Goal: Task Accomplishment & Management: Manage account settings

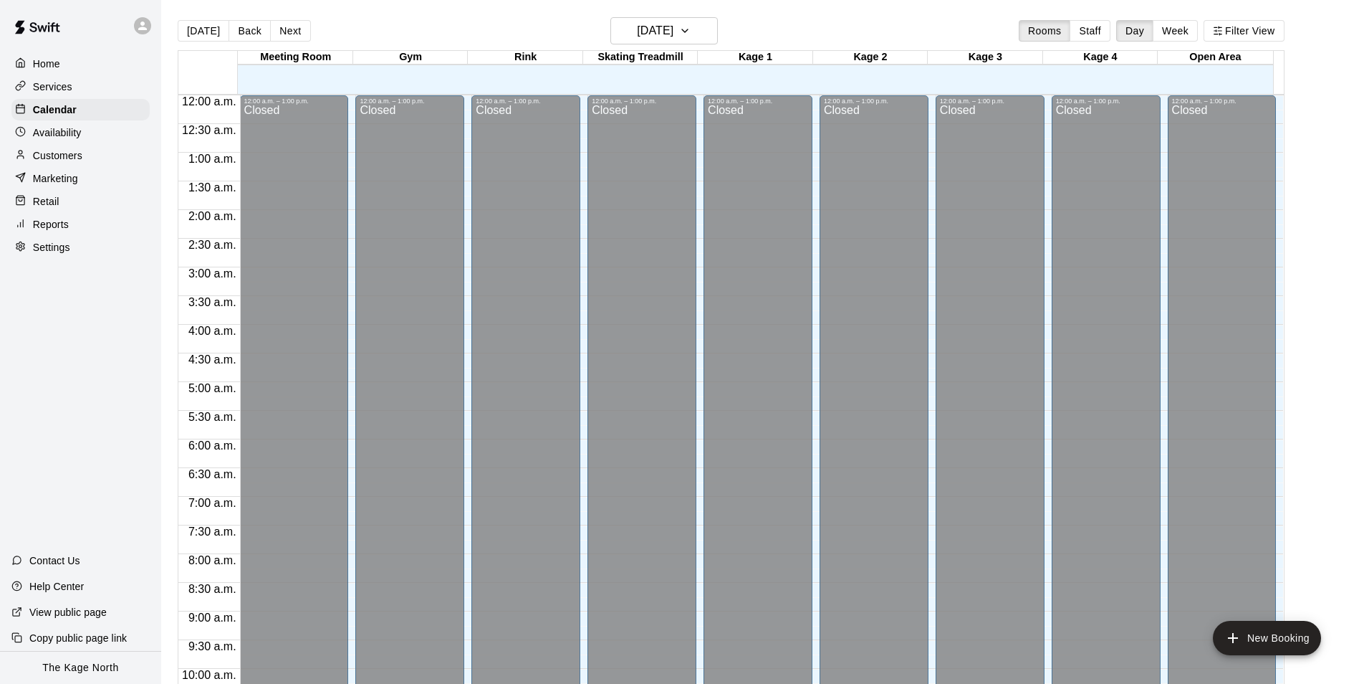
scroll to position [728, 0]
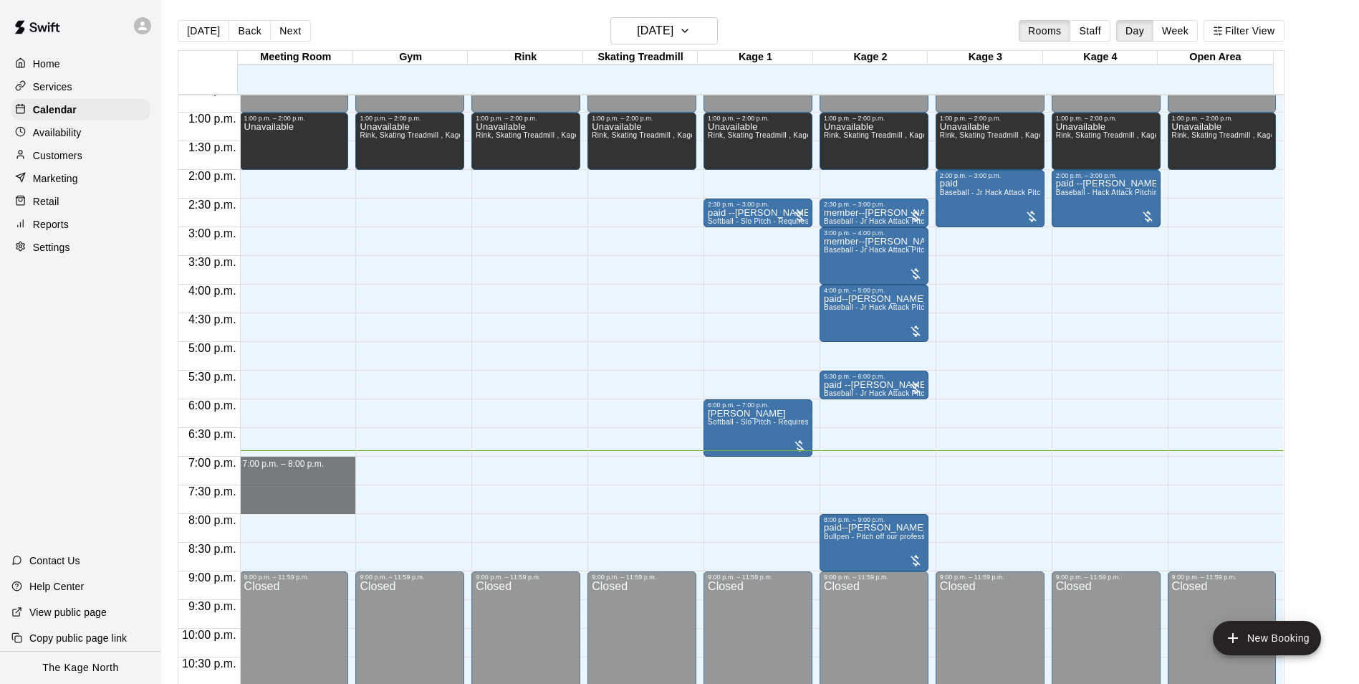
drag, startPoint x: 314, startPoint y: 461, endPoint x: 317, endPoint y: 506, distance: 44.5
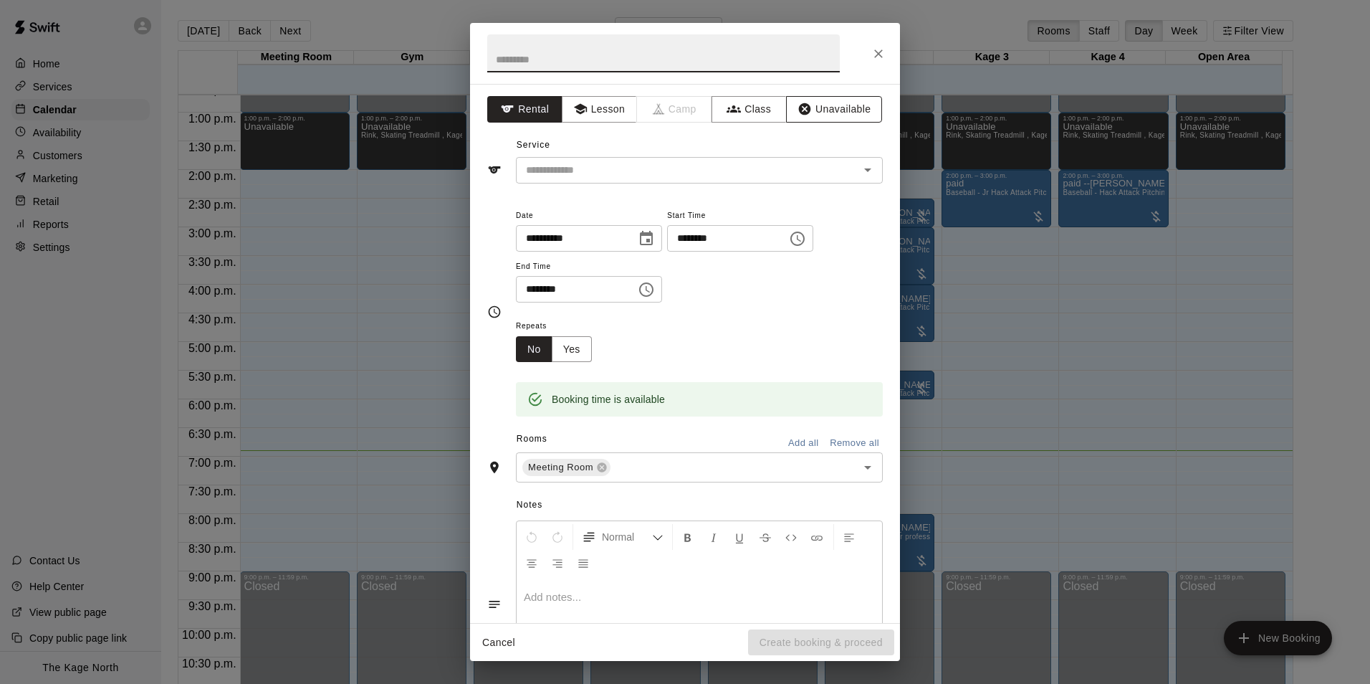
click at [835, 105] on button "Unavailable" at bounding box center [834, 109] width 96 height 27
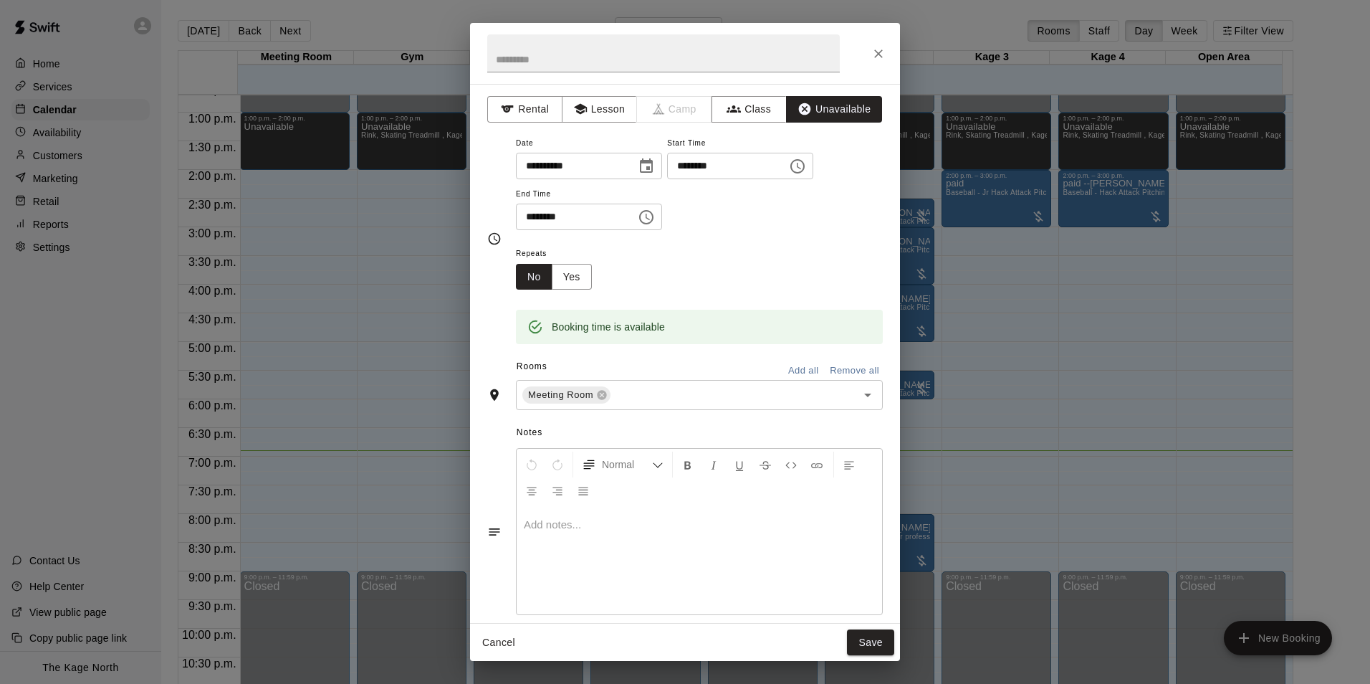
click at [789, 368] on button "Add all" at bounding box center [803, 371] width 46 height 22
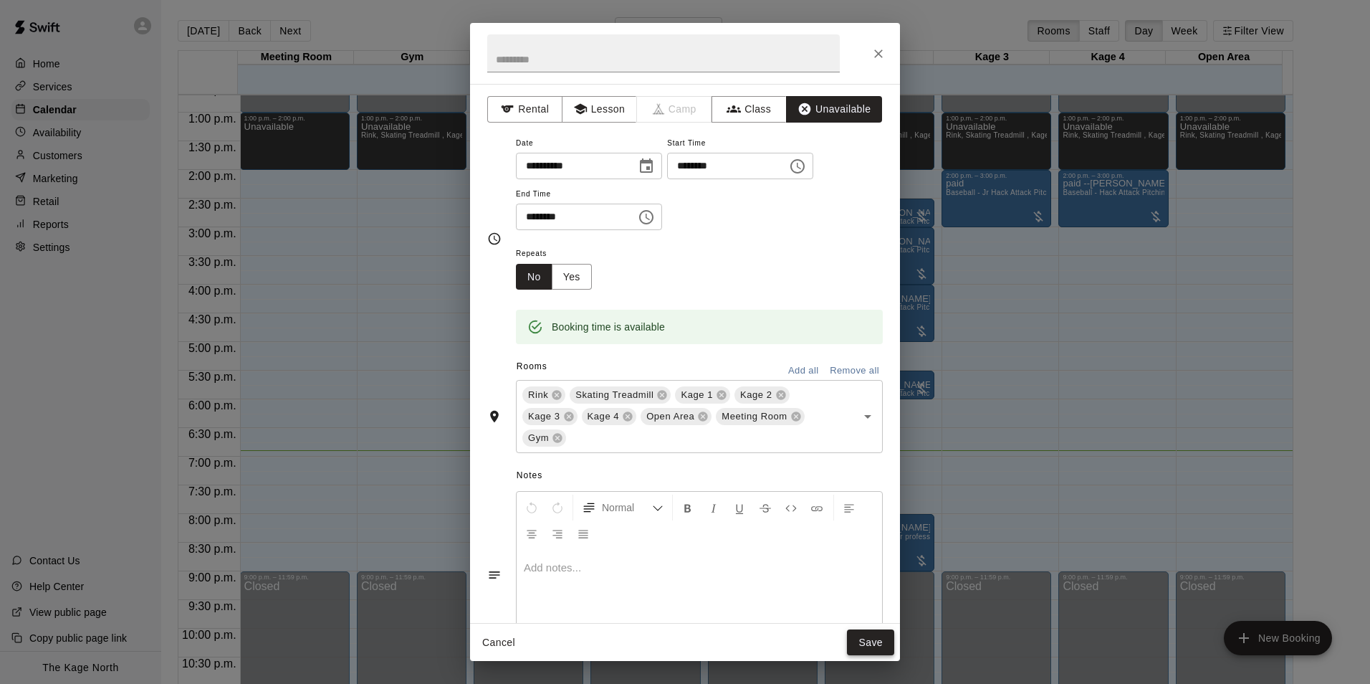
click at [878, 635] on button "Save" at bounding box center [870, 642] width 47 height 27
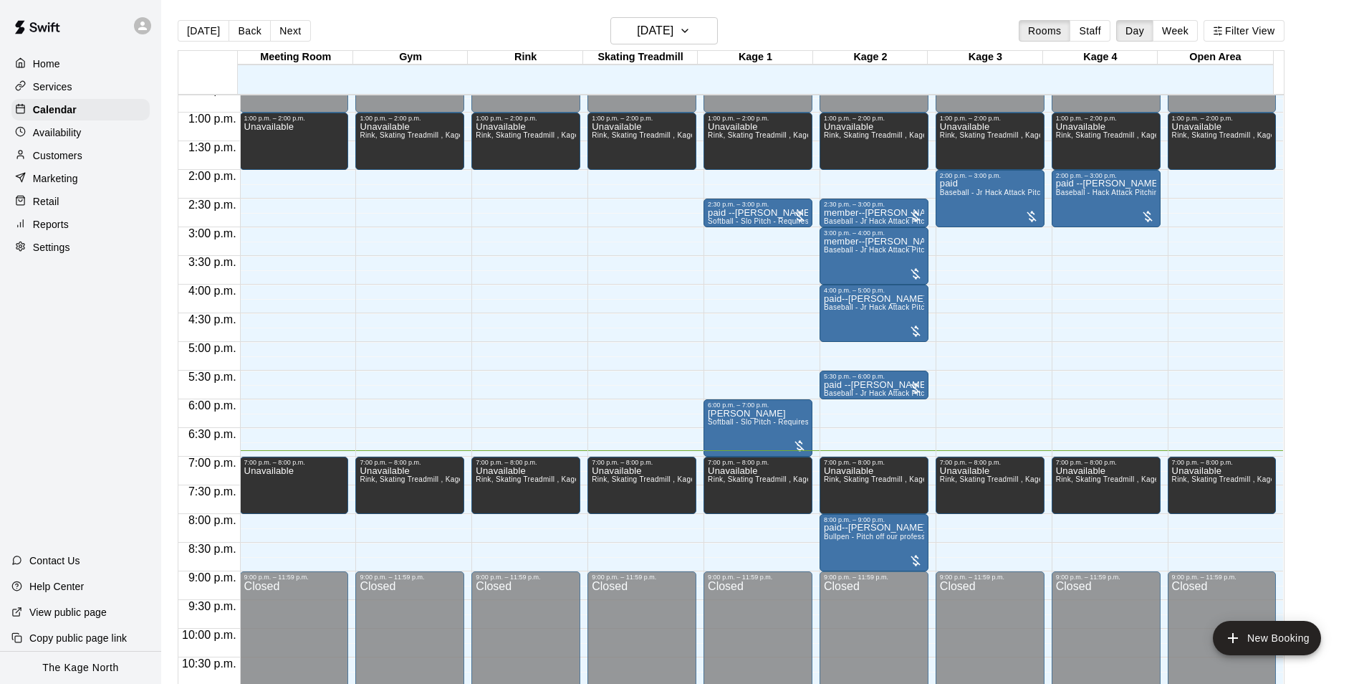
click at [425, 32] on div "[DATE] Back [DATE][DATE] Rooms Staff Day Week Filter View" at bounding box center [731, 33] width 1107 height 33
click at [762, 25] on div "[DATE] Back [DATE][DATE] Rooms Staff Day Week Filter View" at bounding box center [731, 33] width 1107 height 33
click at [885, 527] on p "paid--[PERSON_NAME]" at bounding box center [874, 527] width 100 height 0
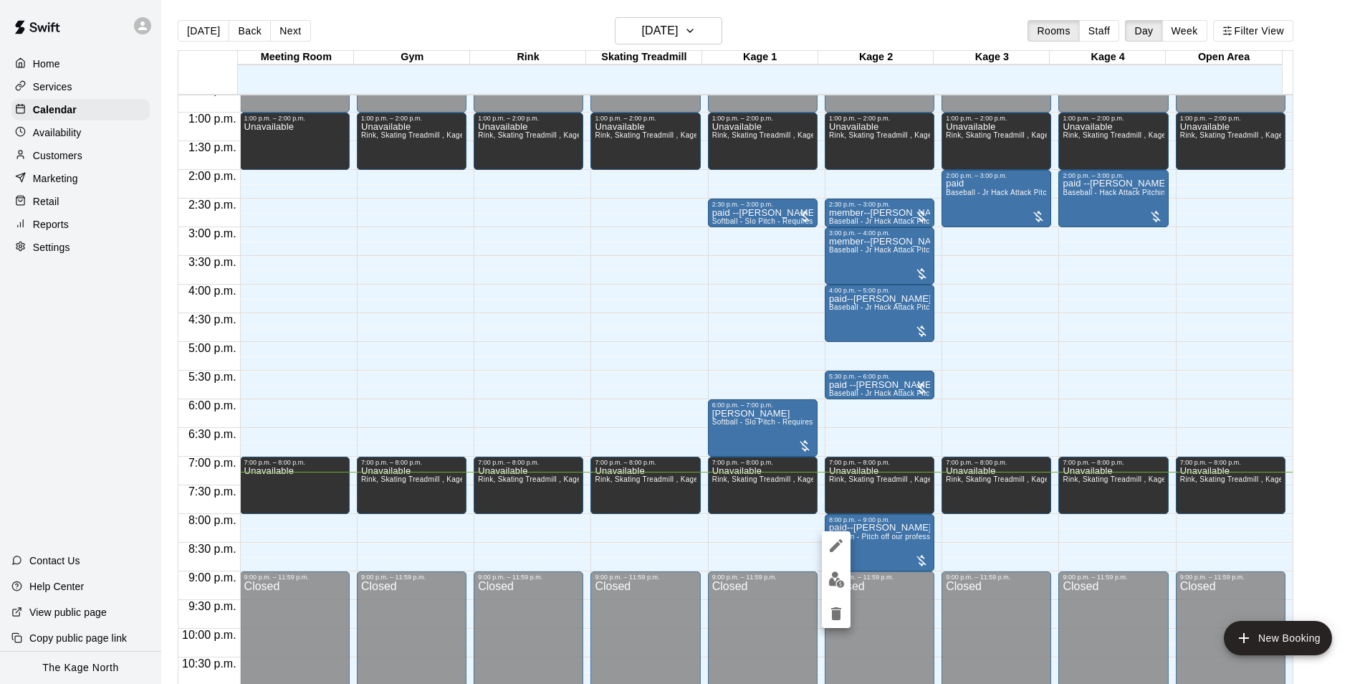
click at [833, 581] on img "edit" at bounding box center [836, 579] width 16 height 16
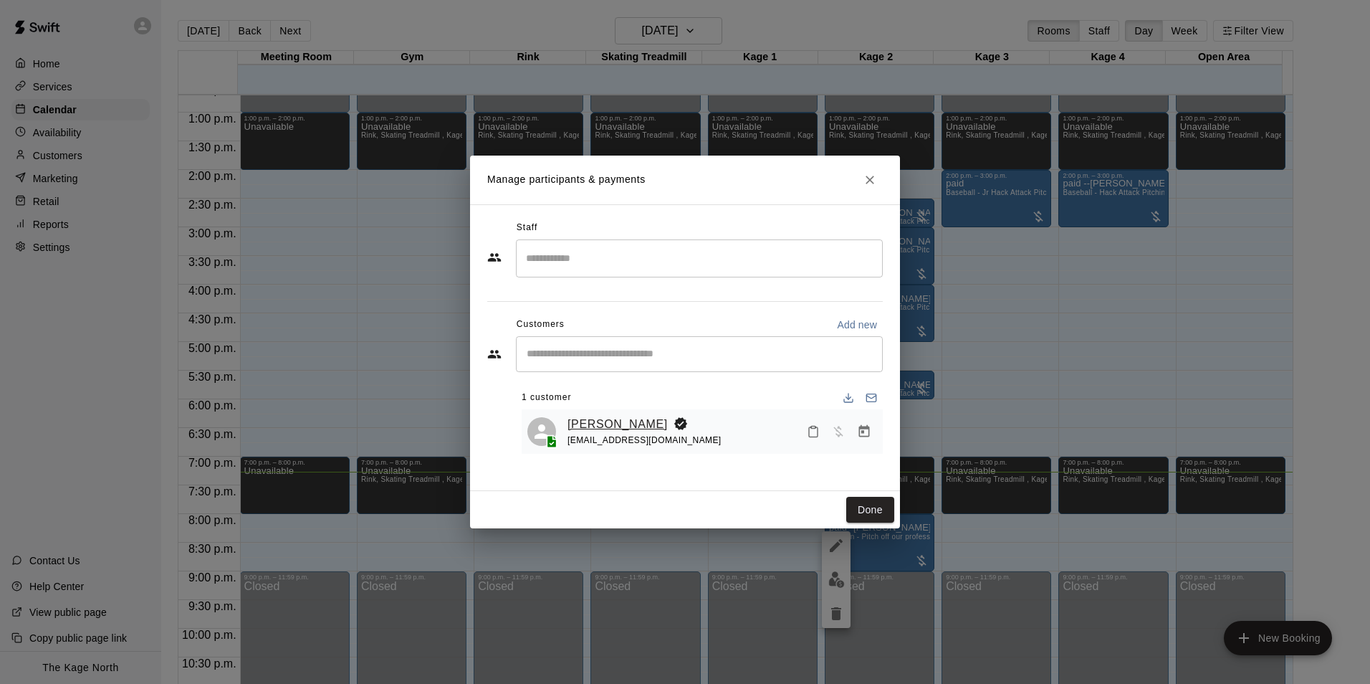
click at [632, 426] on link "[PERSON_NAME]" at bounding box center [617, 424] width 100 height 19
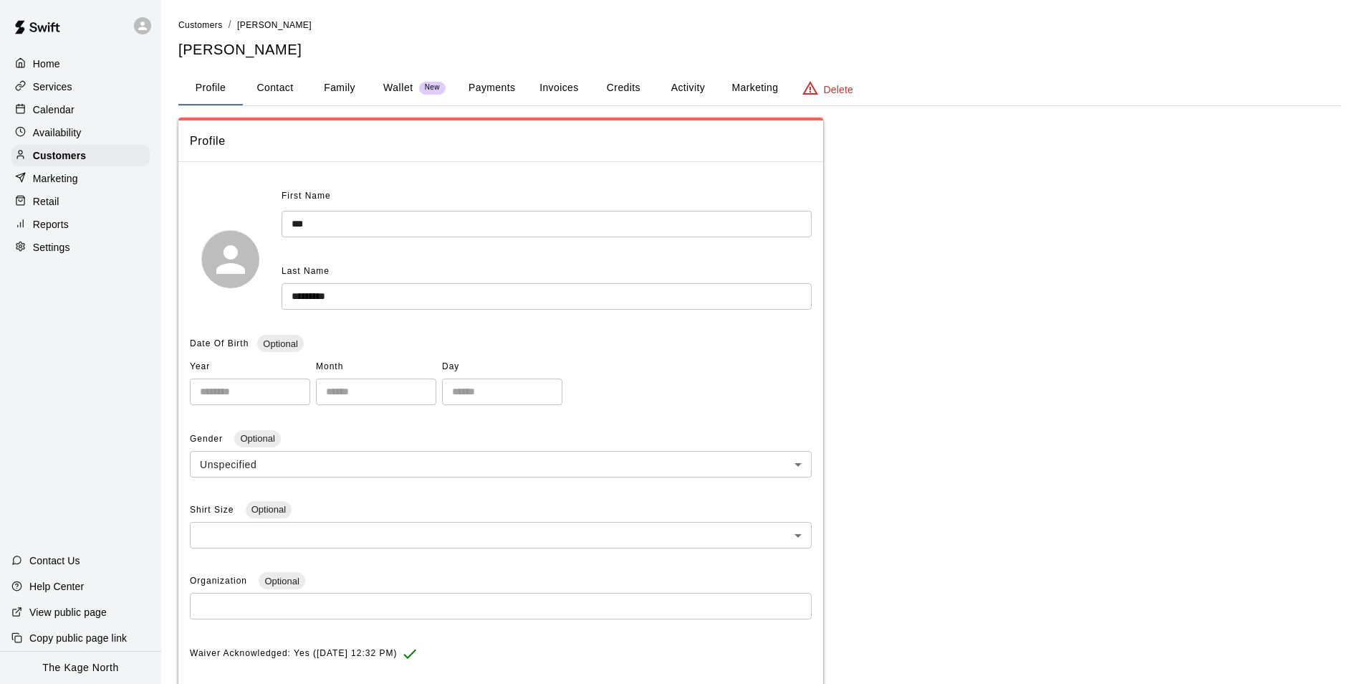
click at [676, 82] on button "Activity" at bounding box center [688, 88] width 64 height 34
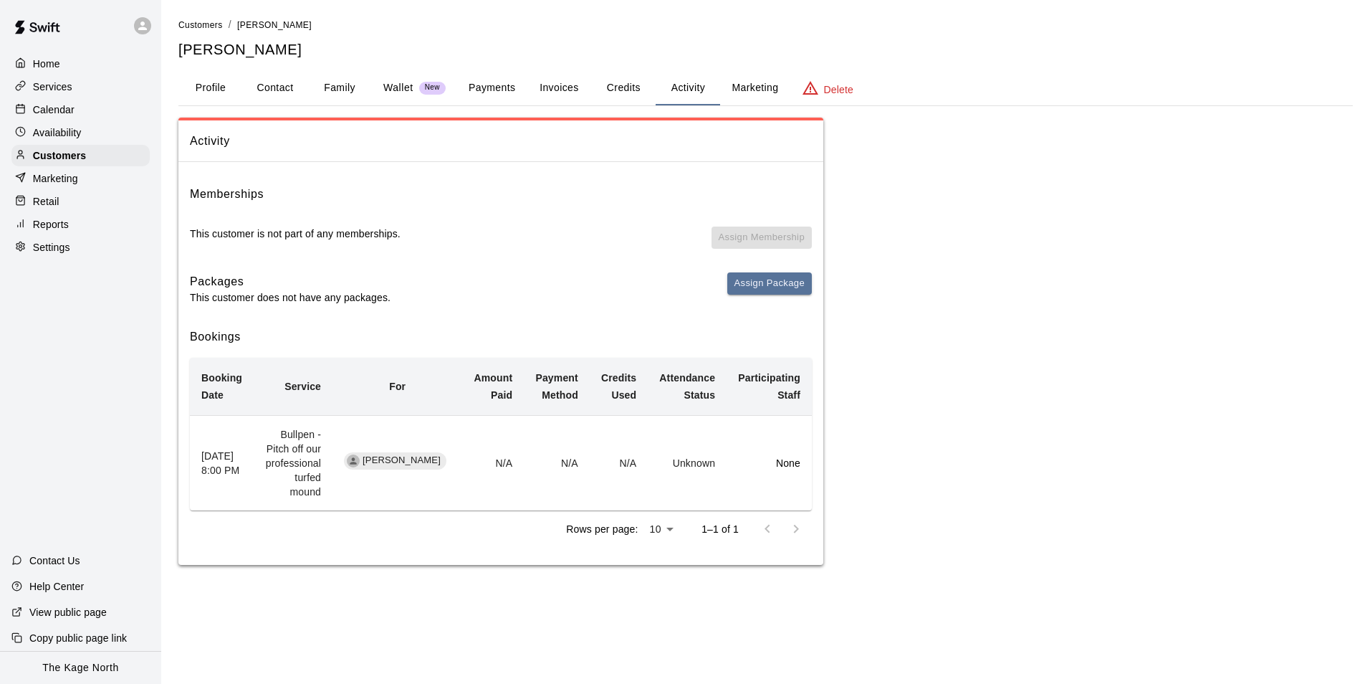
click at [343, 89] on button "Family" at bounding box center [339, 88] width 64 height 34
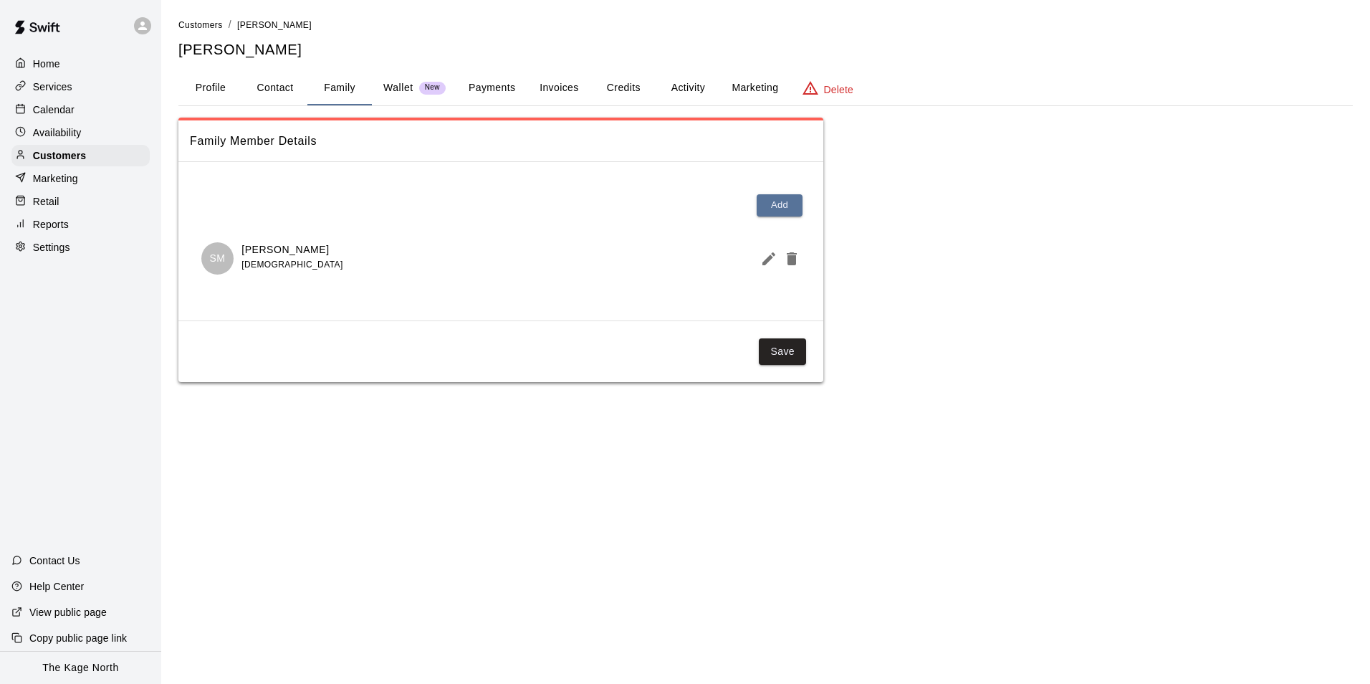
click at [270, 85] on button "Contact" at bounding box center [275, 88] width 64 height 34
select select "**"
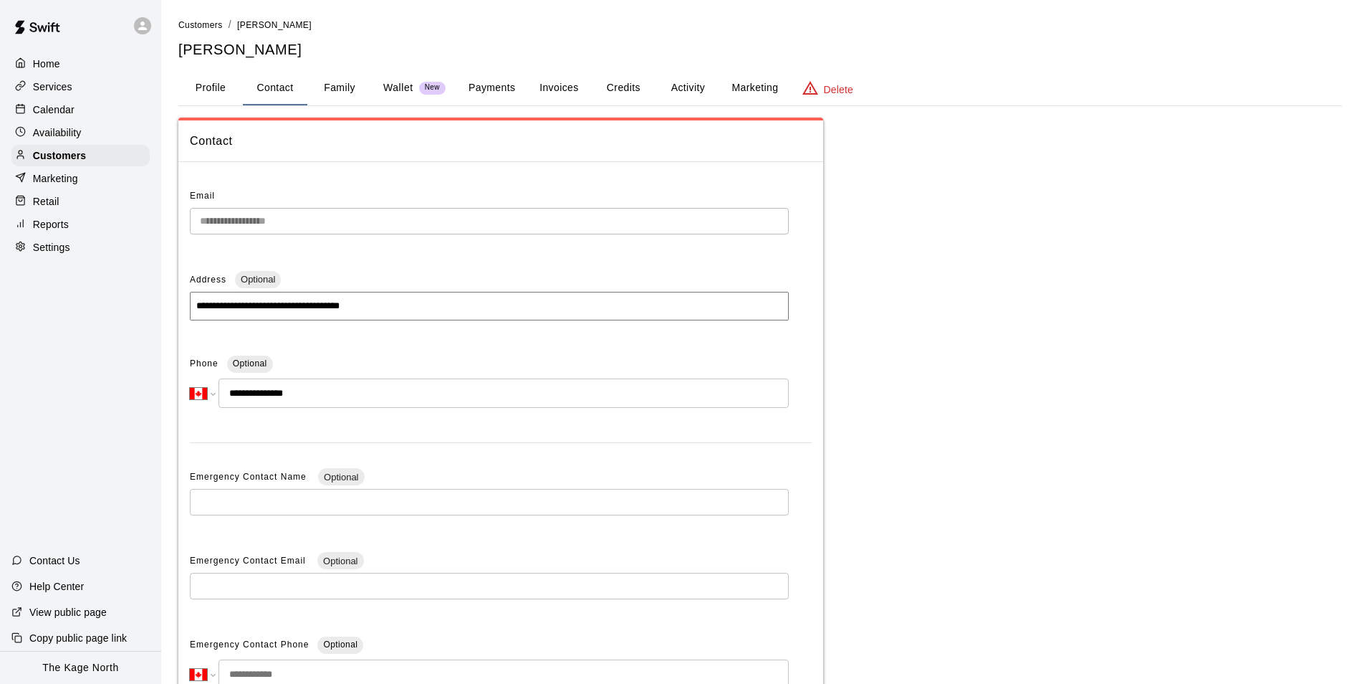
click at [483, 87] on button "Payments" at bounding box center [492, 88] width 70 height 34
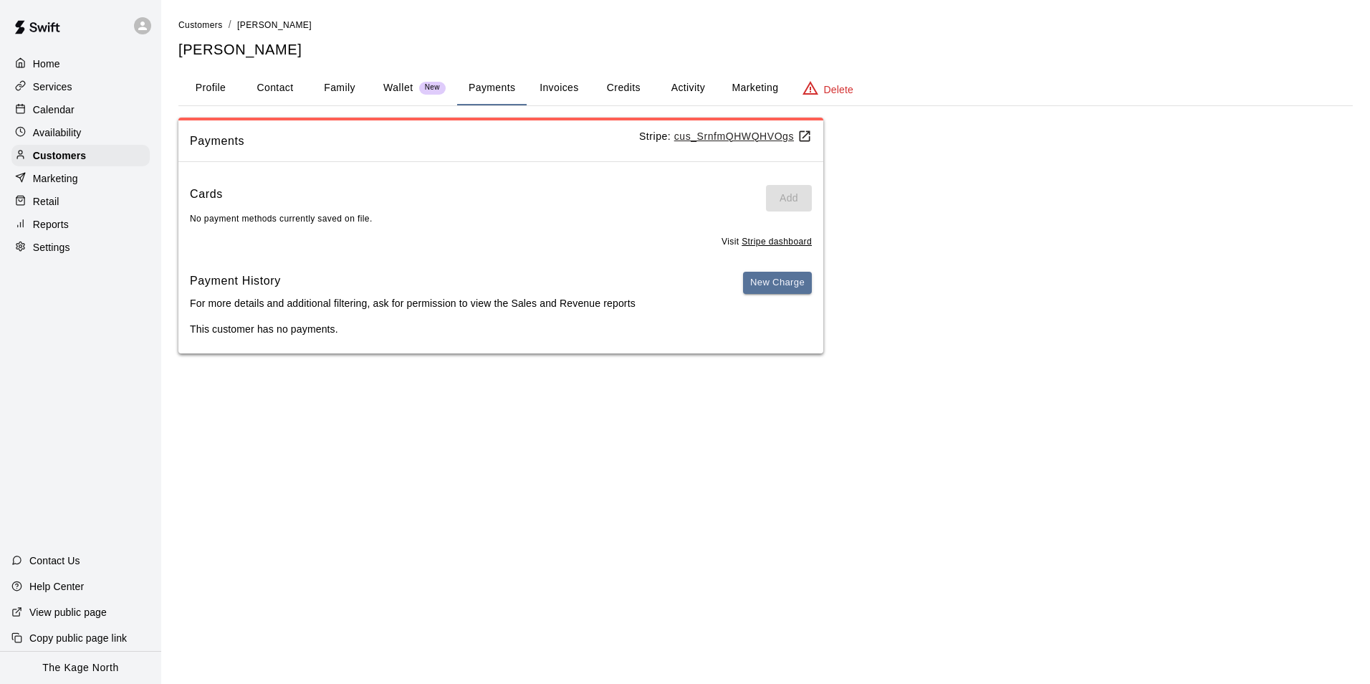
click at [575, 86] on button "Invoices" at bounding box center [559, 88] width 64 height 34
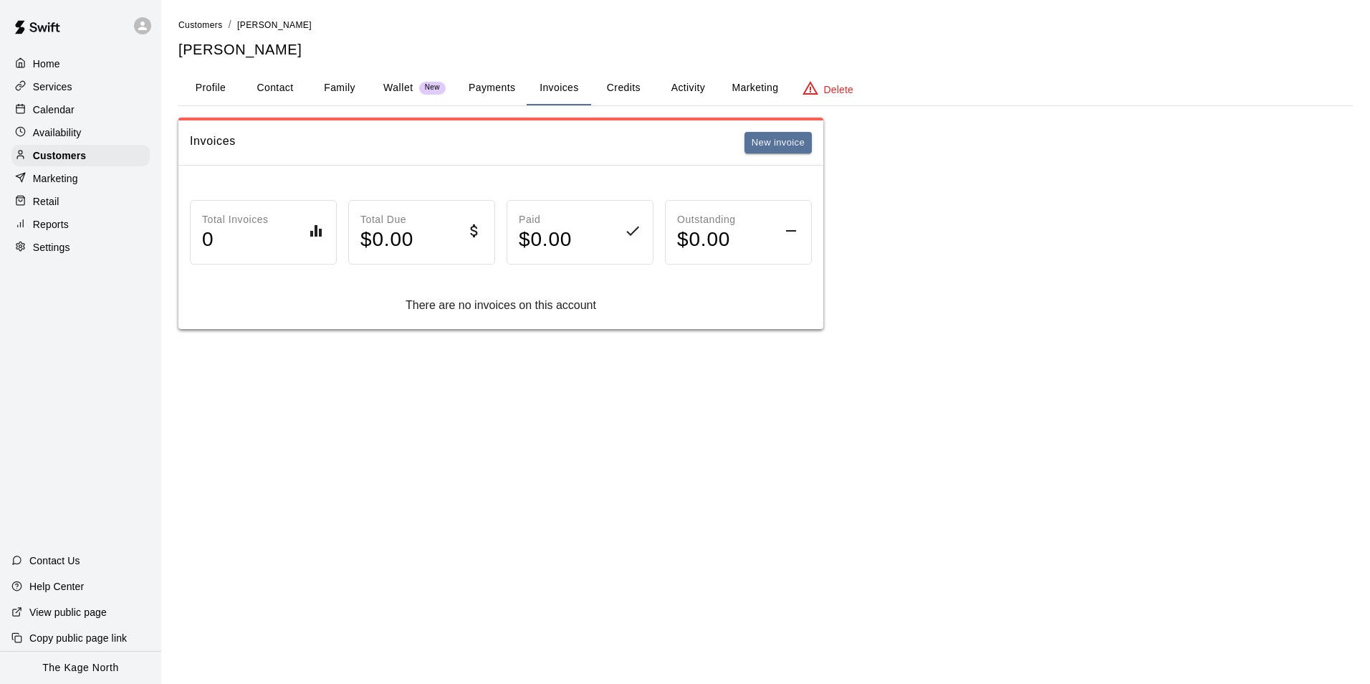
click at [346, 82] on button "Family" at bounding box center [339, 88] width 64 height 34
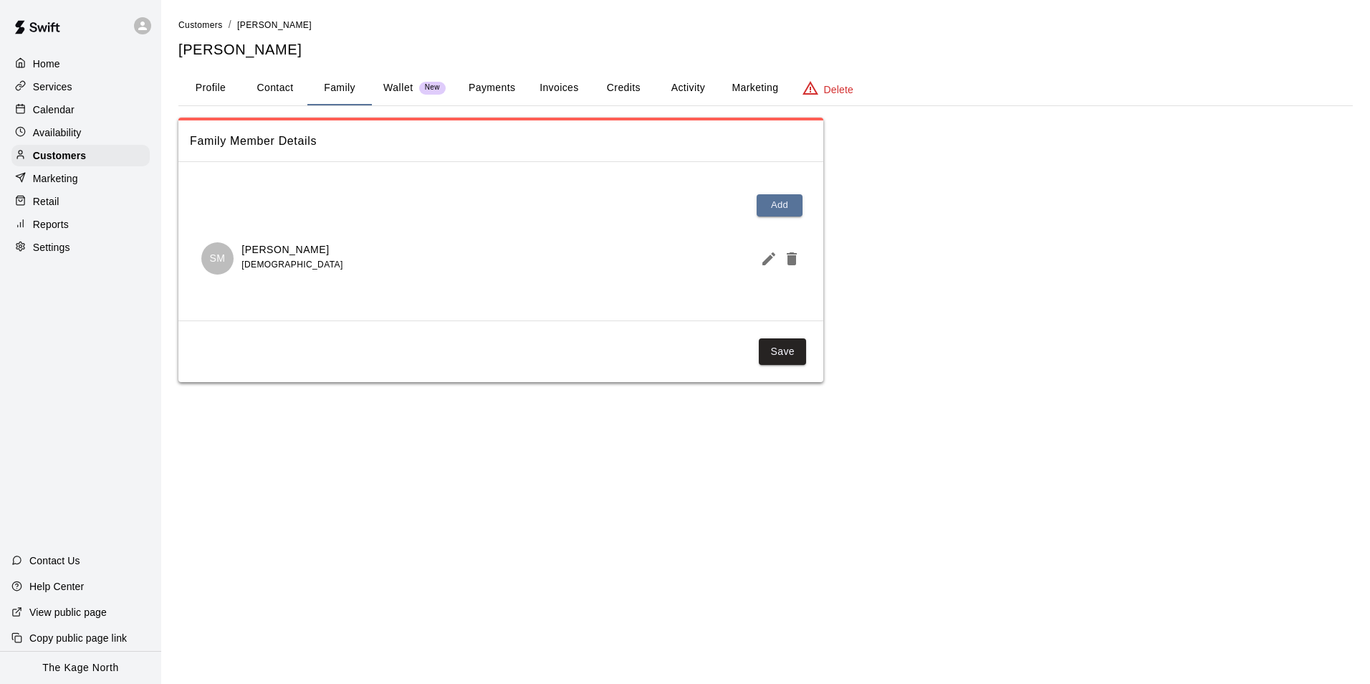
click at [274, 85] on button "Contact" at bounding box center [275, 88] width 64 height 34
select select "**"
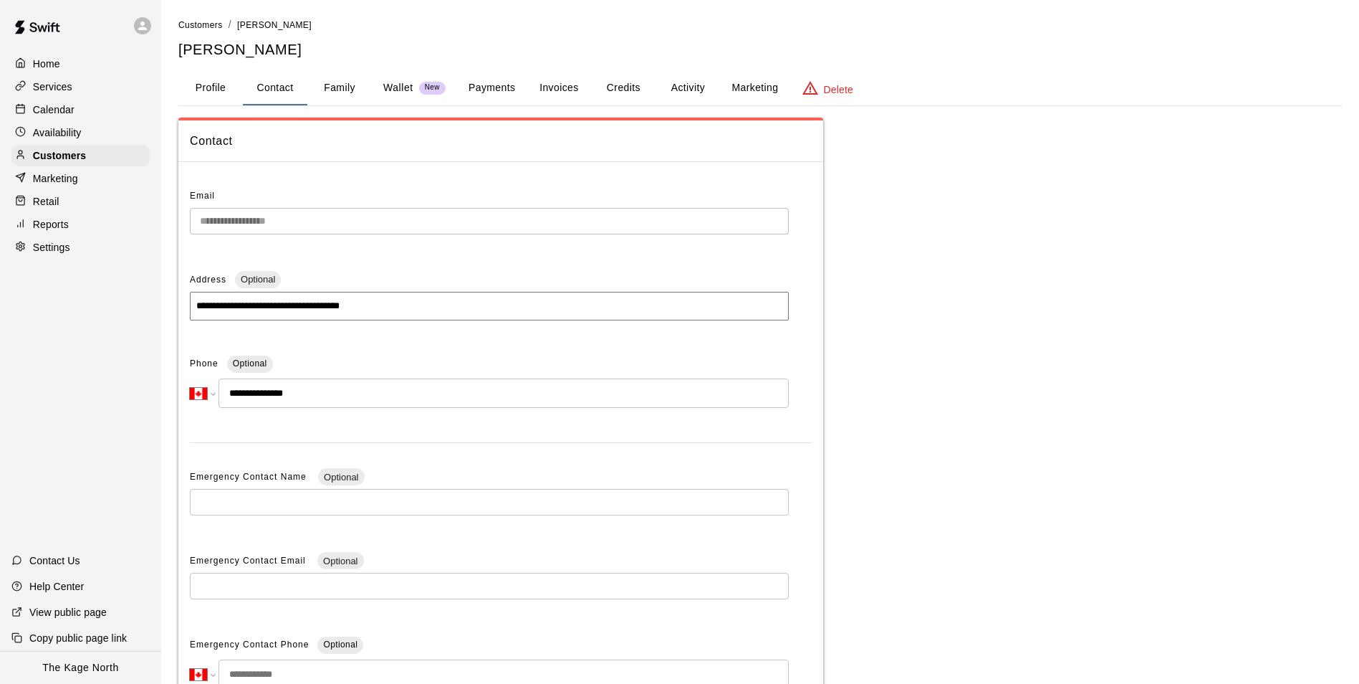
click at [207, 87] on button "Profile" at bounding box center [210, 88] width 64 height 34
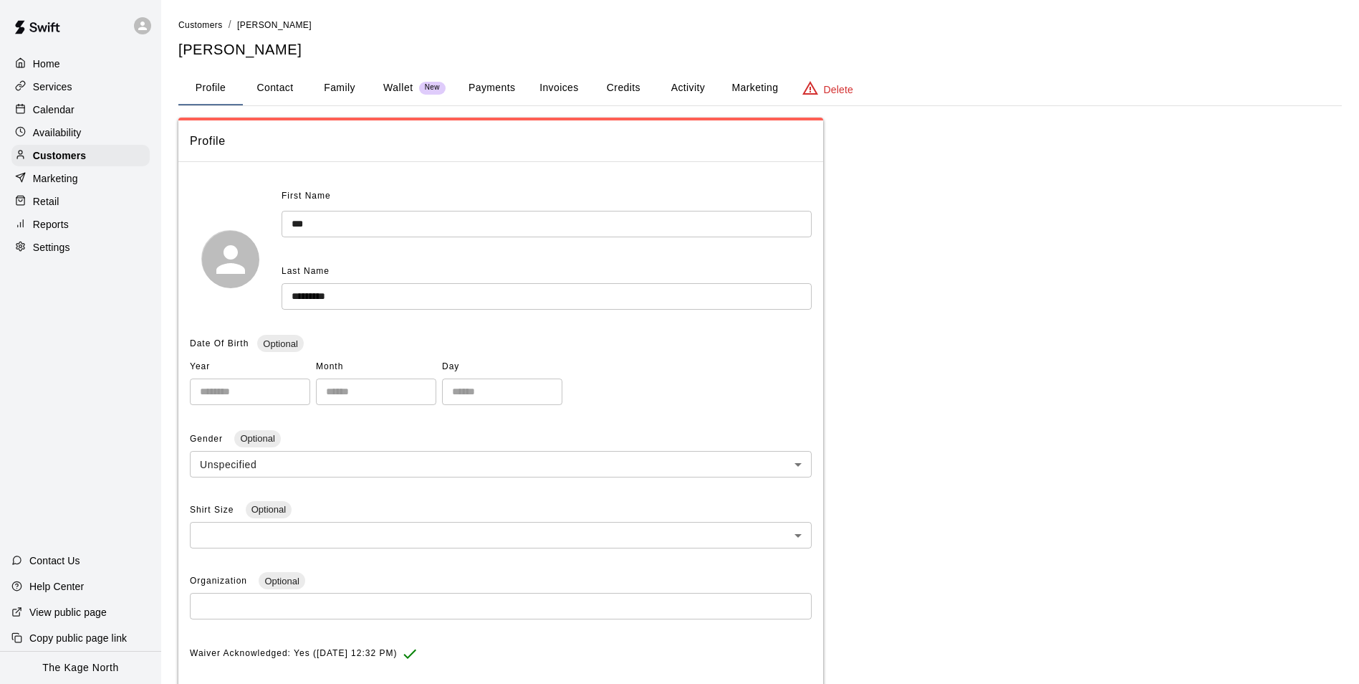
click at [272, 86] on button "Contact" at bounding box center [275, 88] width 64 height 34
select select "**"
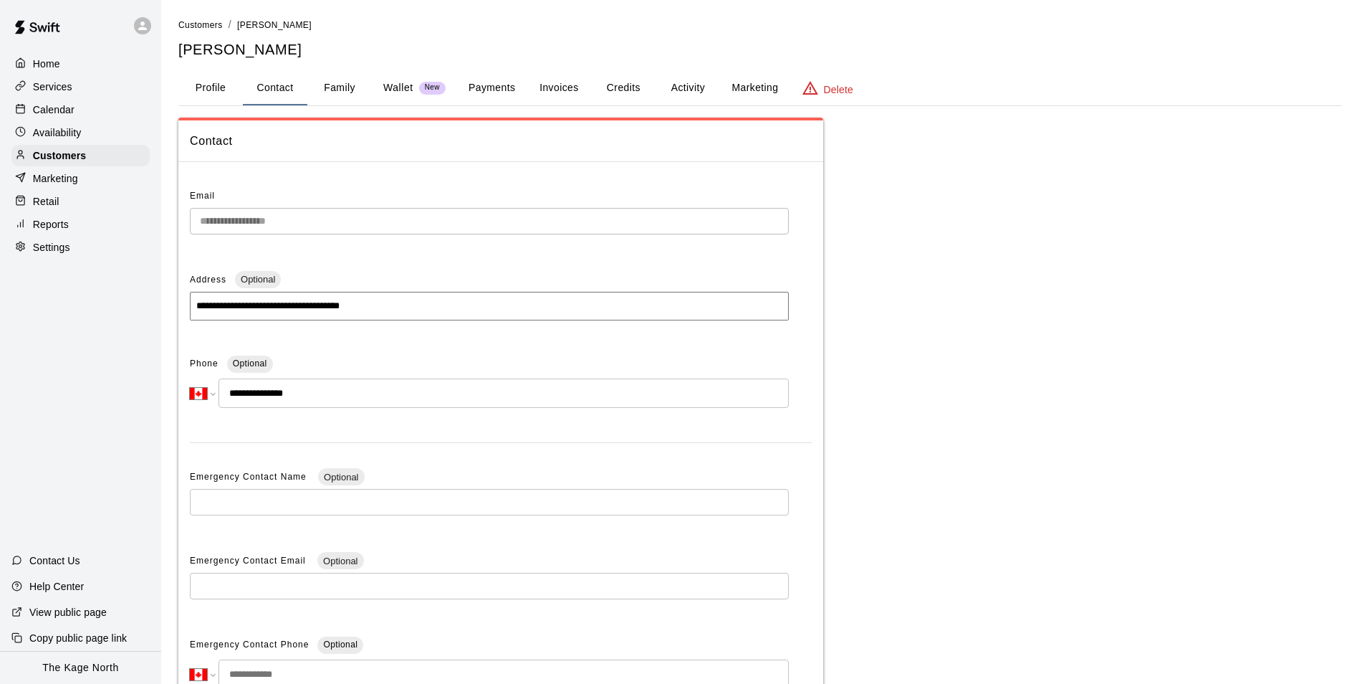
drag, startPoint x: 345, startPoint y: 397, endPoint x: 226, endPoint y: 385, distance: 120.2
click at [224, 385] on input "**********" at bounding box center [504, 392] width 570 height 29
click at [1037, 440] on div "**********" at bounding box center [760, 454] width 1164 height 672
click at [54, 112] on p "Calendar" at bounding box center [54, 109] width 42 height 14
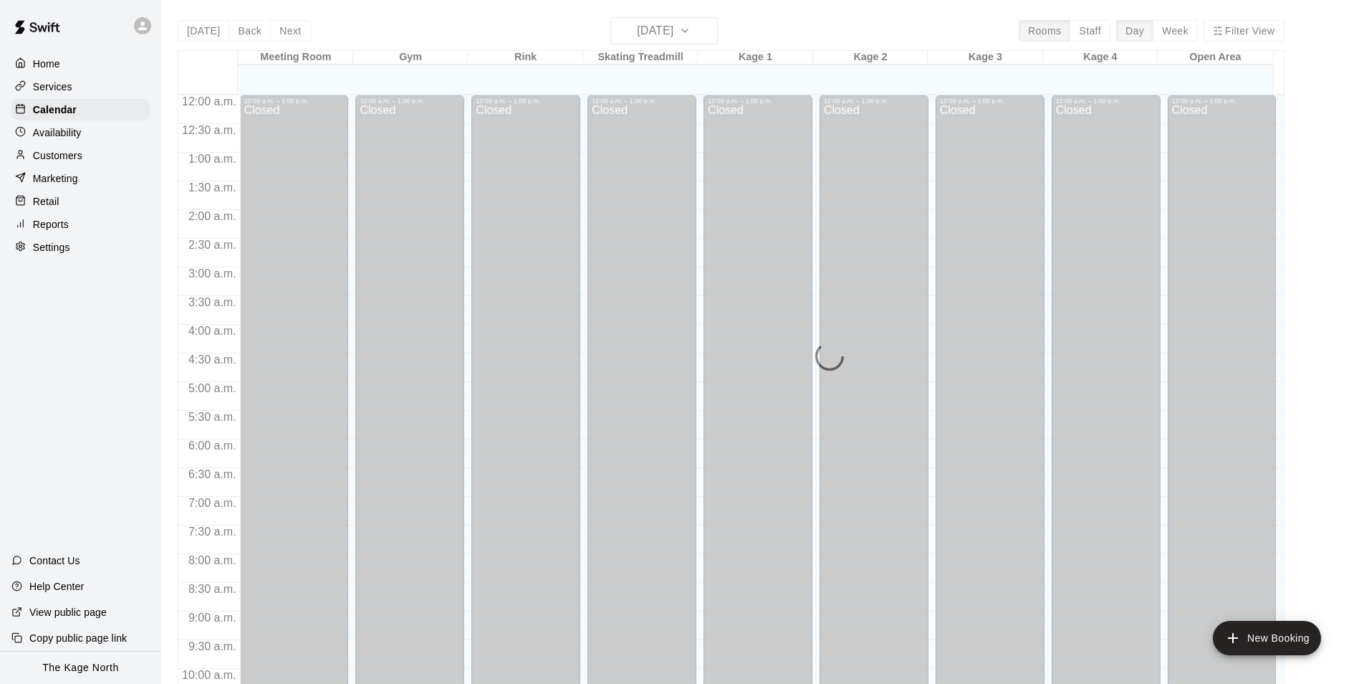
scroll to position [728, 0]
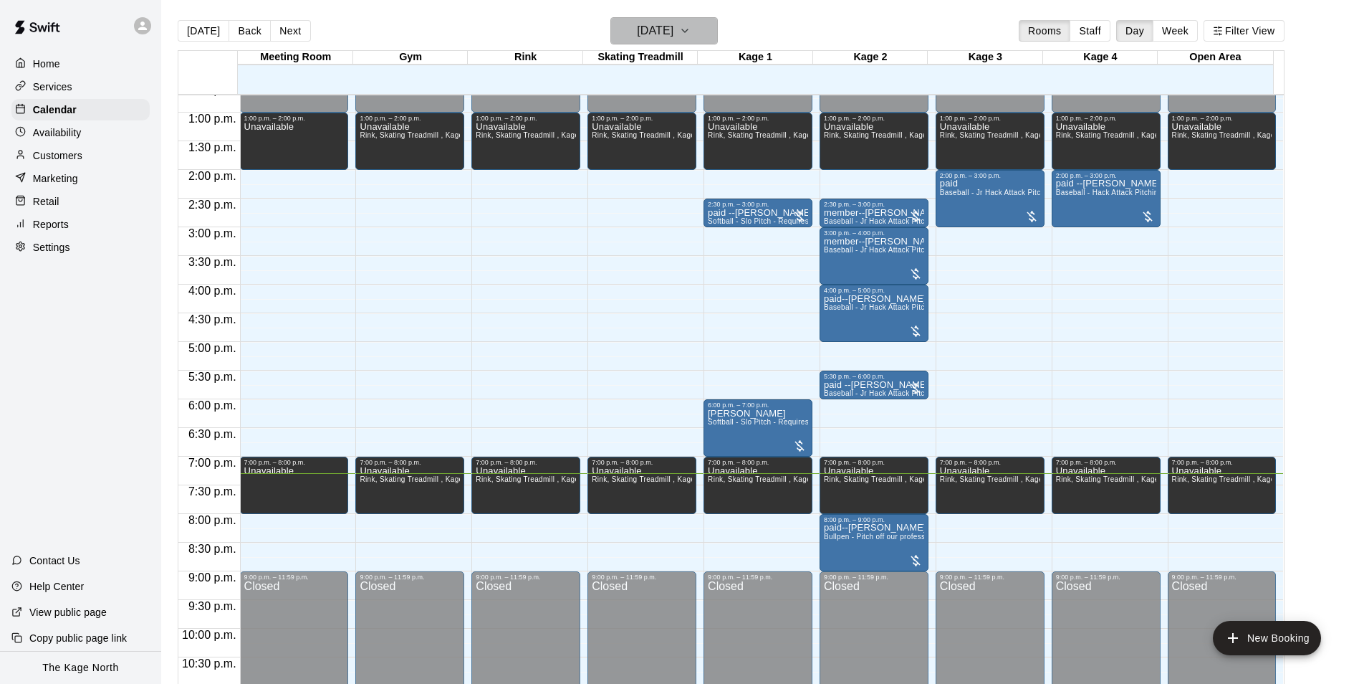
click at [691, 24] on icon "button" at bounding box center [684, 30] width 11 height 17
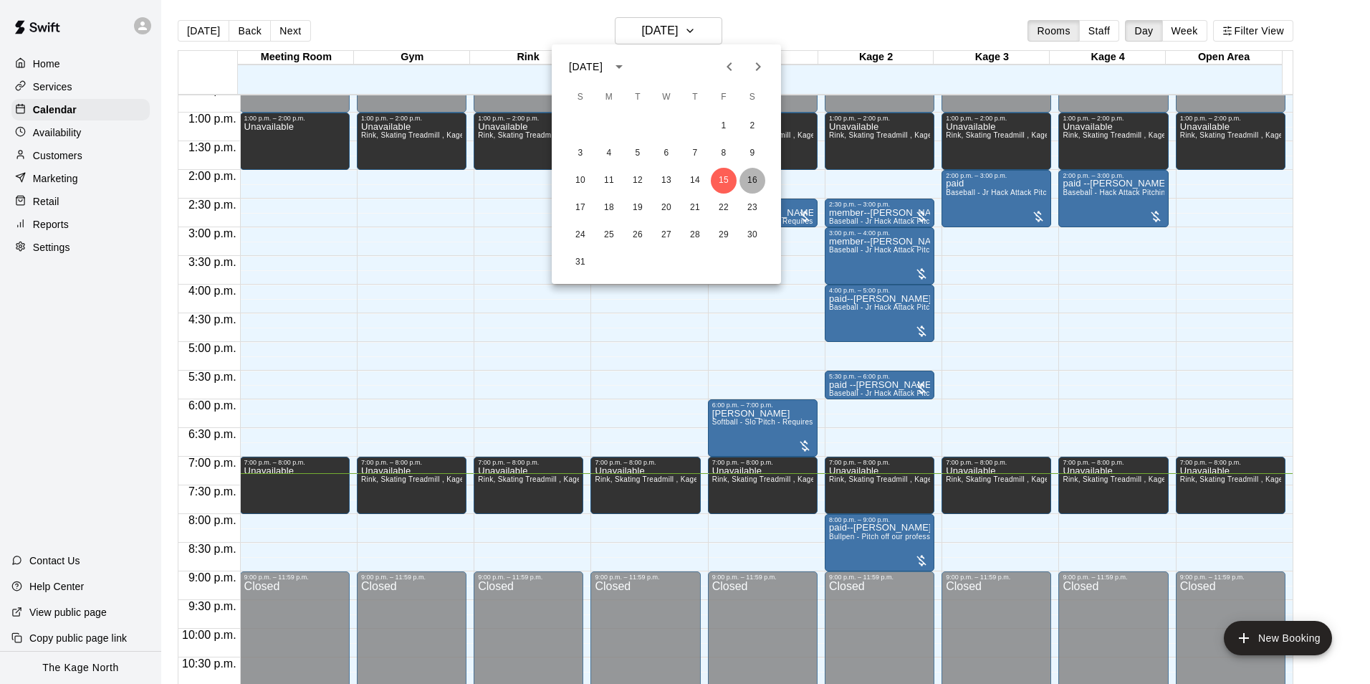
click at [750, 181] on button "16" at bounding box center [752, 181] width 26 height 26
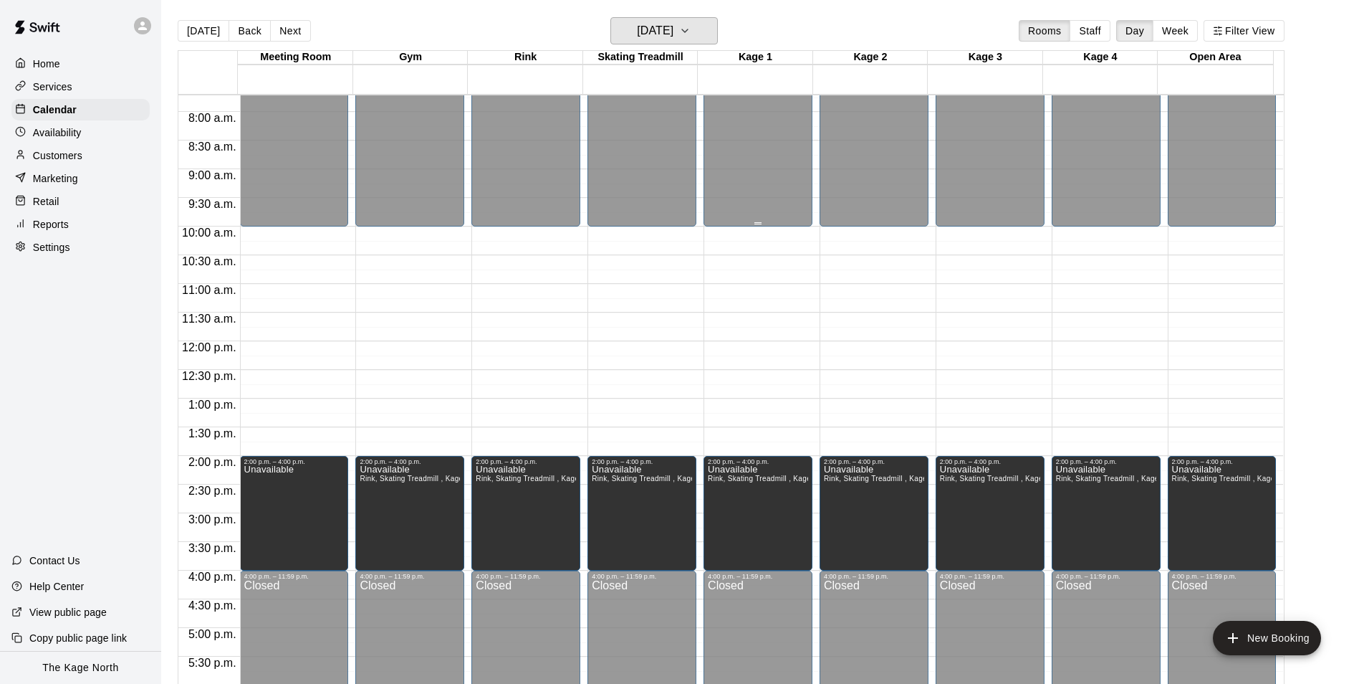
scroll to position [441, 0]
click at [674, 33] on h6 "[DATE]" at bounding box center [655, 31] width 37 height 20
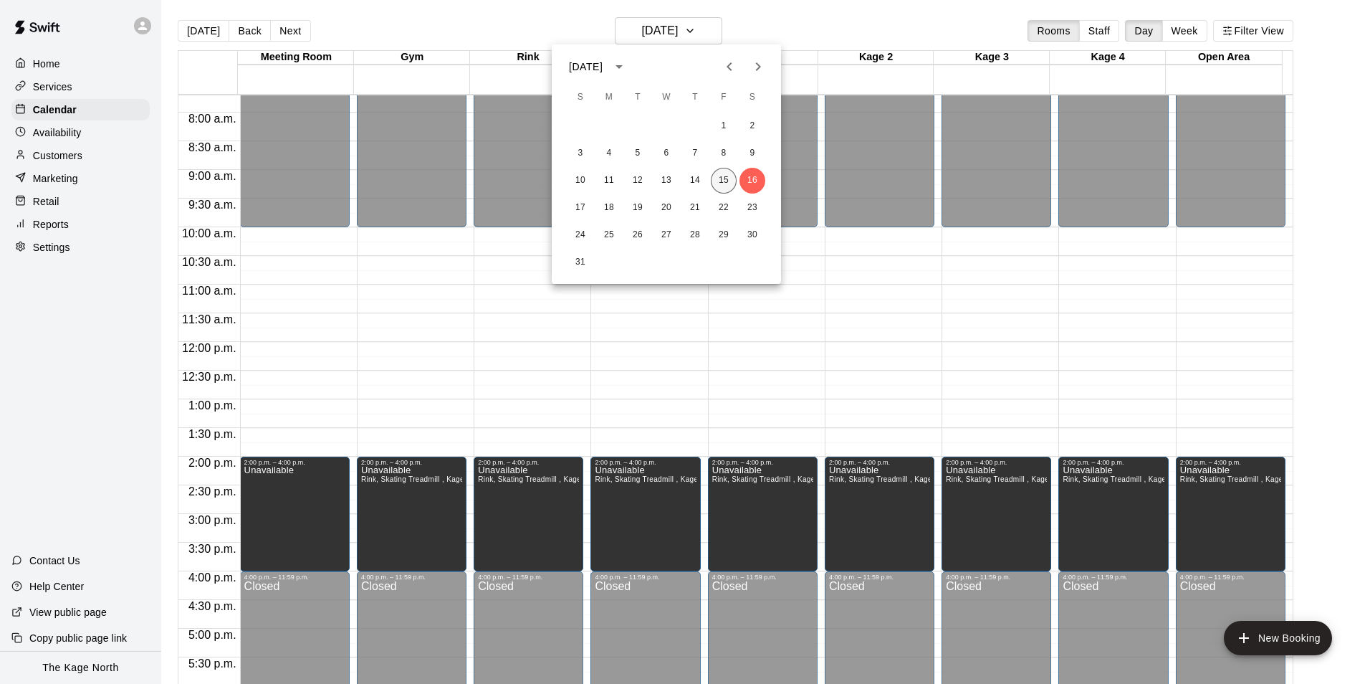
click at [719, 176] on button "15" at bounding box center [724, 181] width 26 height 26
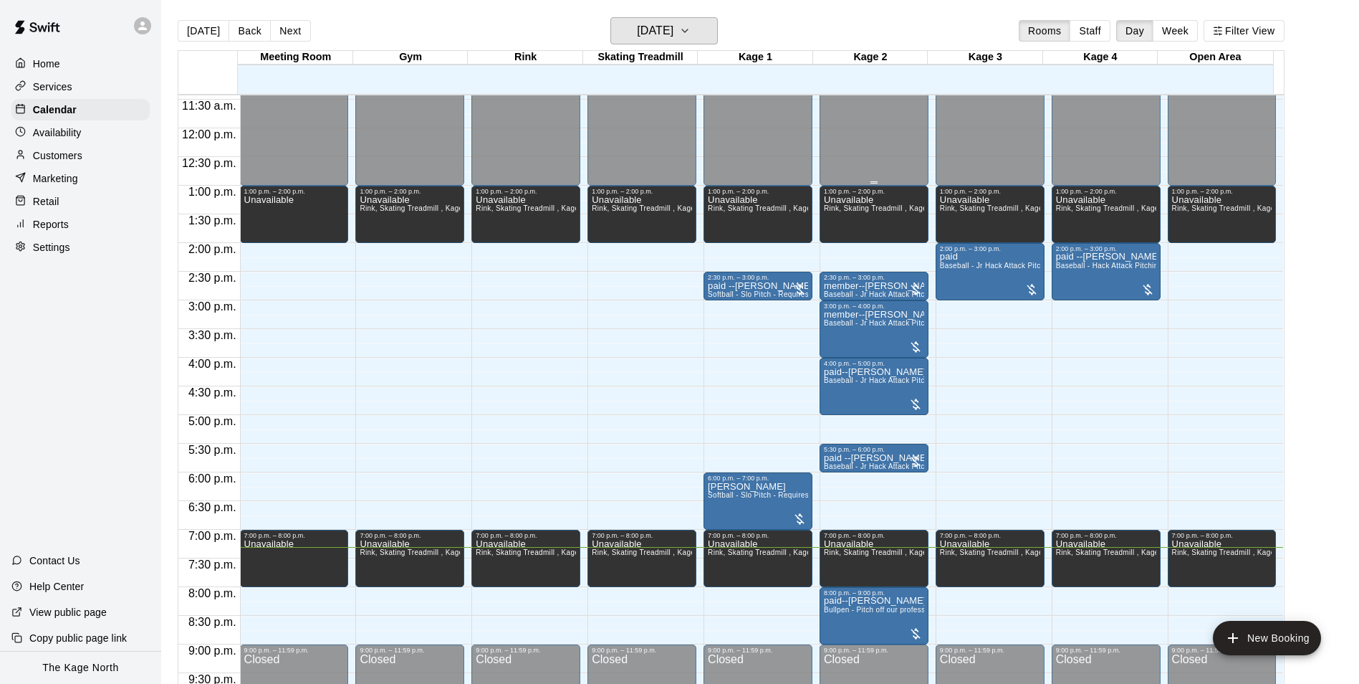
scroll to position [656, 0]
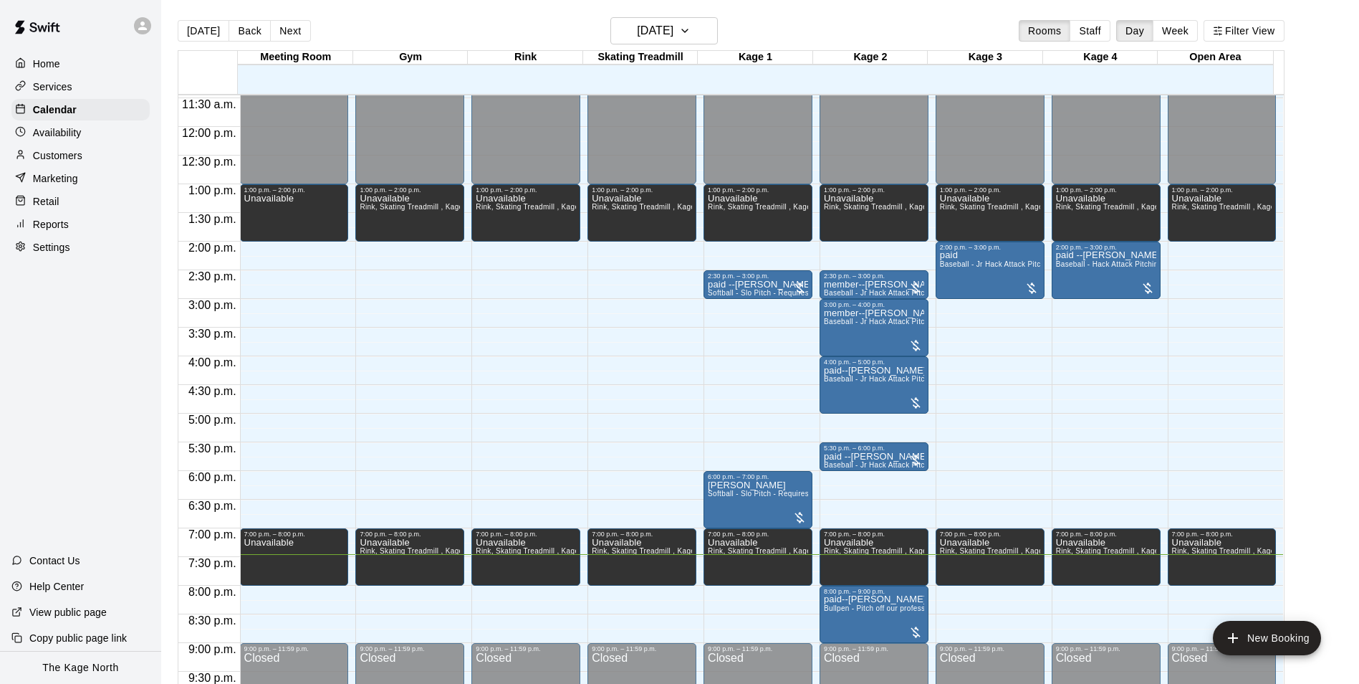
click at [67, 158] on p "Customers" at bounding box center [57, 155] width 49 height 14
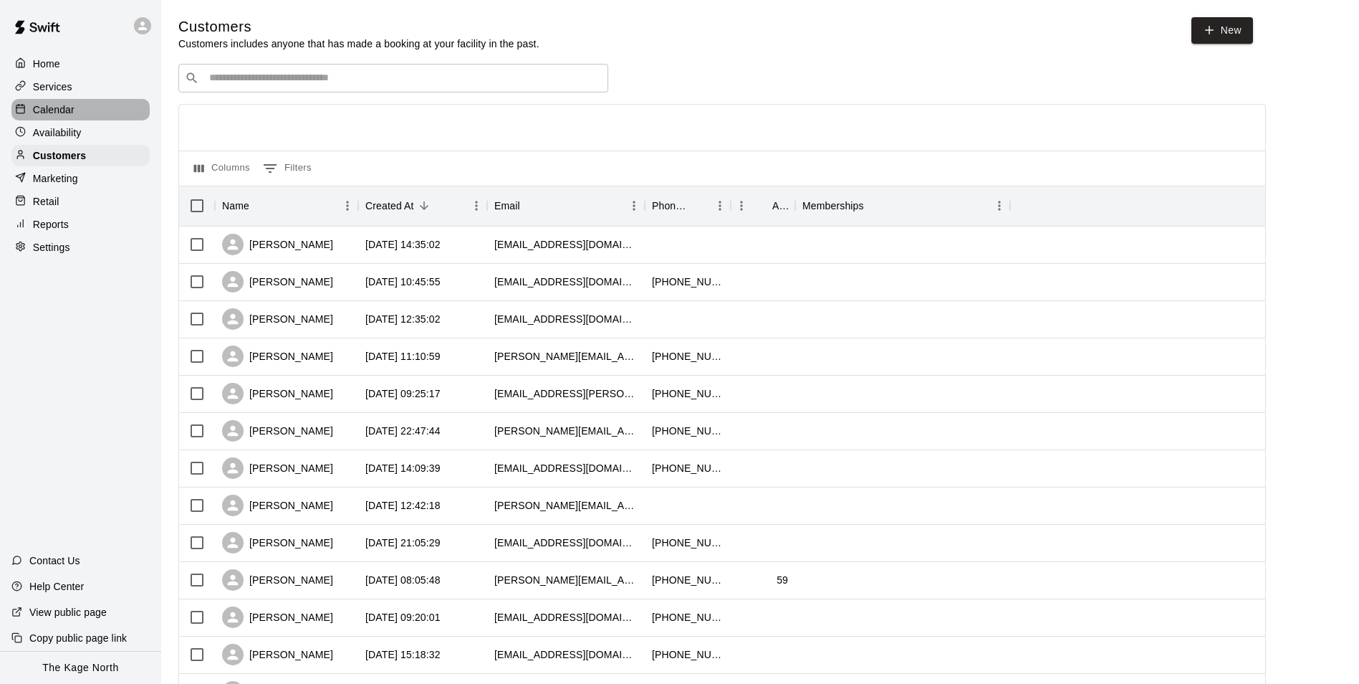
click at [65, 109] on p "Calendar" at bounding box center [54, 109] width 42 height 14
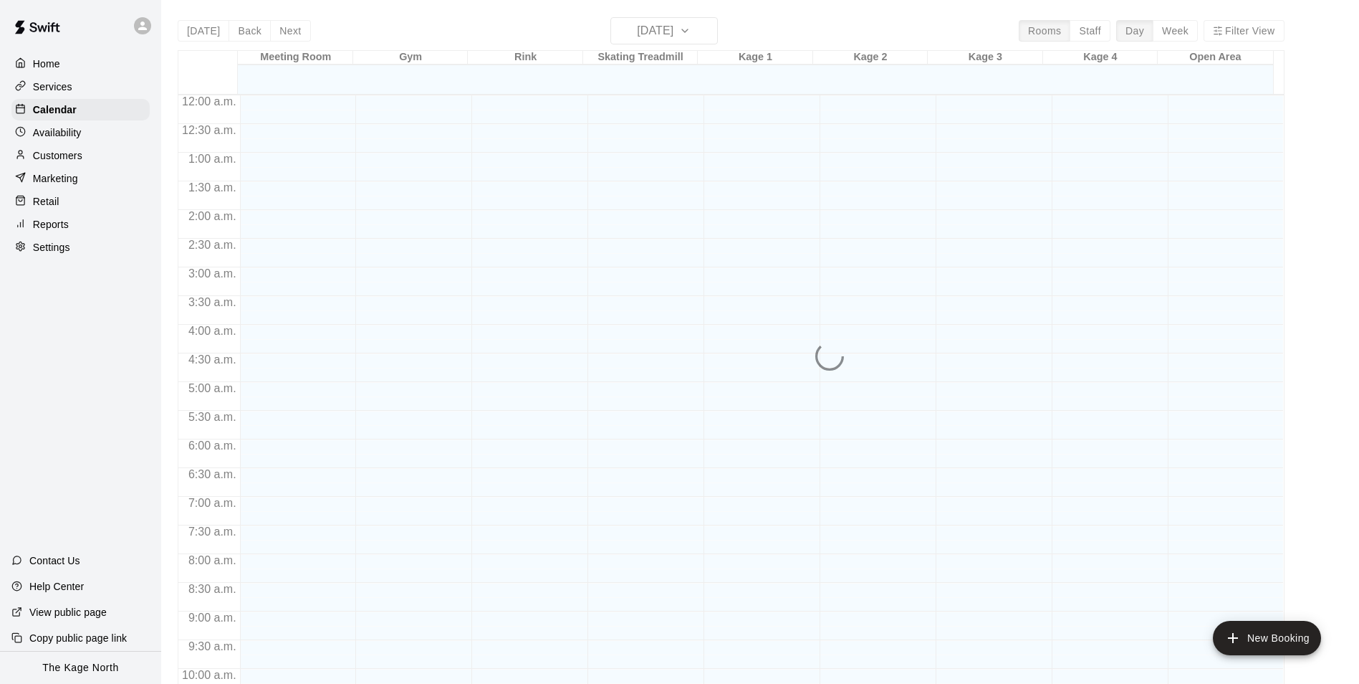
scroll to position [728, 0]
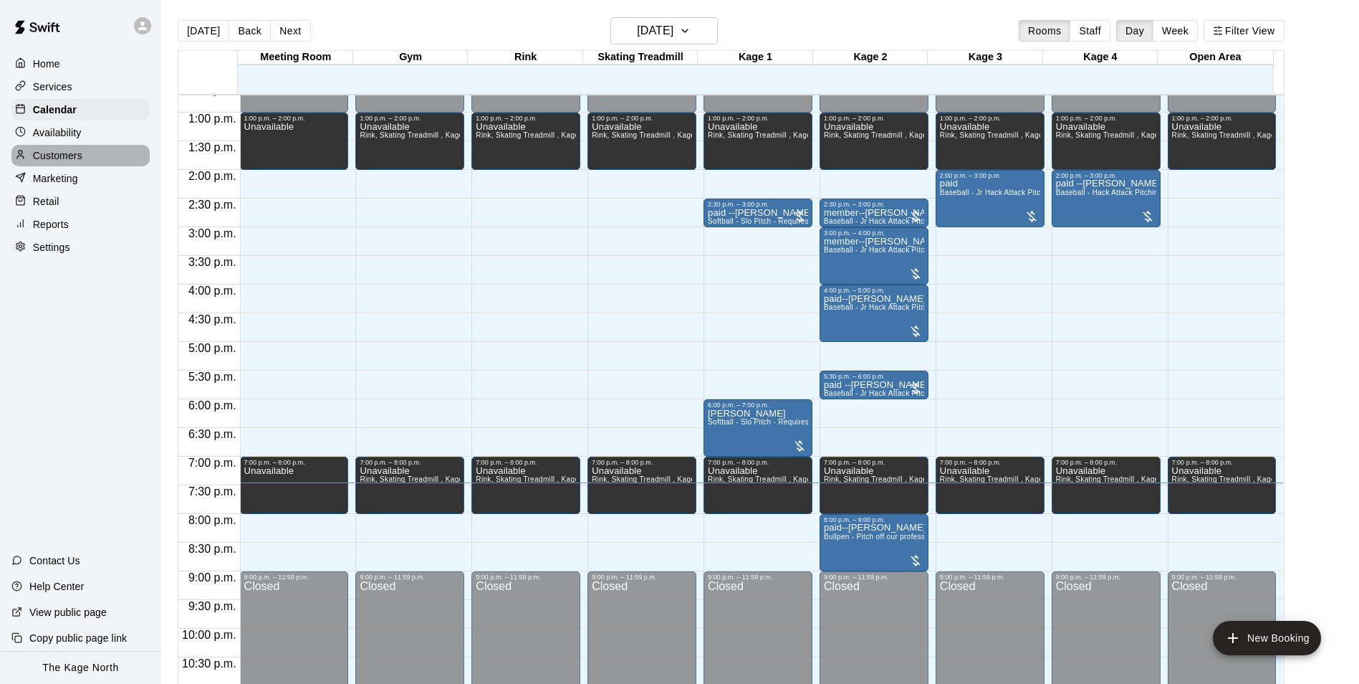
click at [61, 158] on p "Customers" at bounding box center [57, 155] width 49 height 14
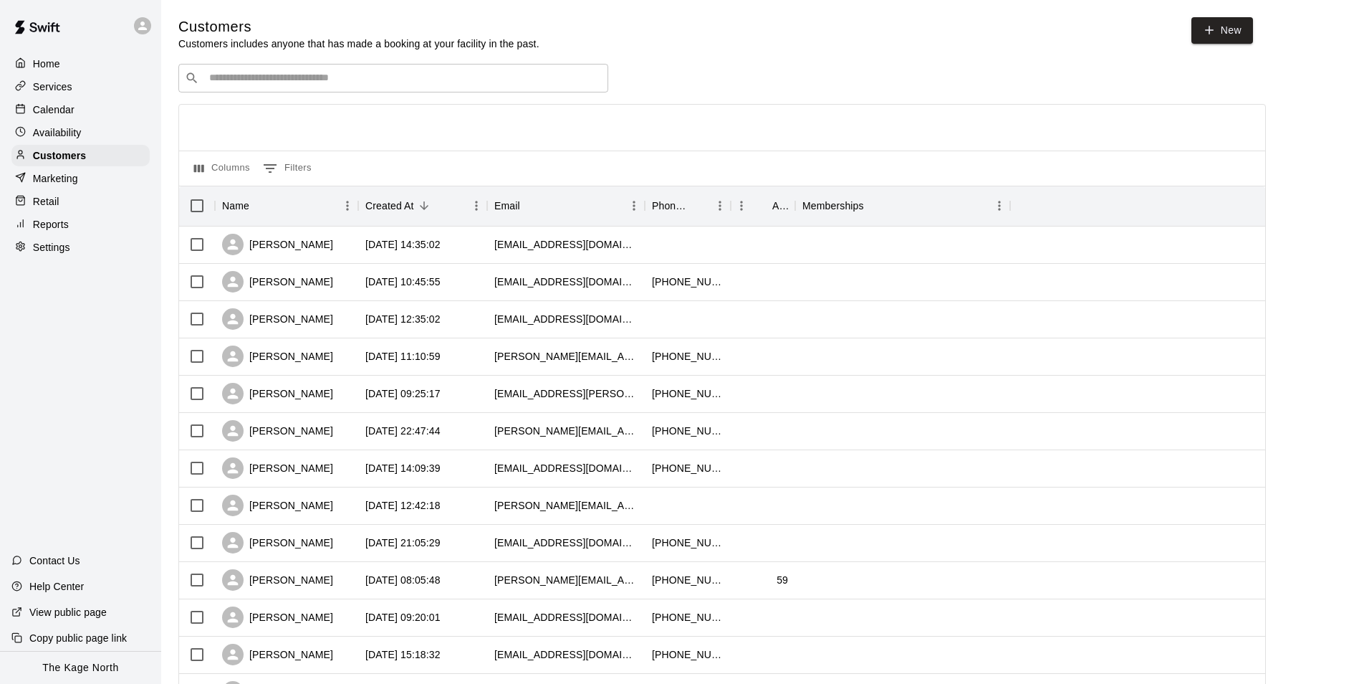
click at [49, 112] on p "Calendar" at bounding box center [54, 109] width 42 height 14
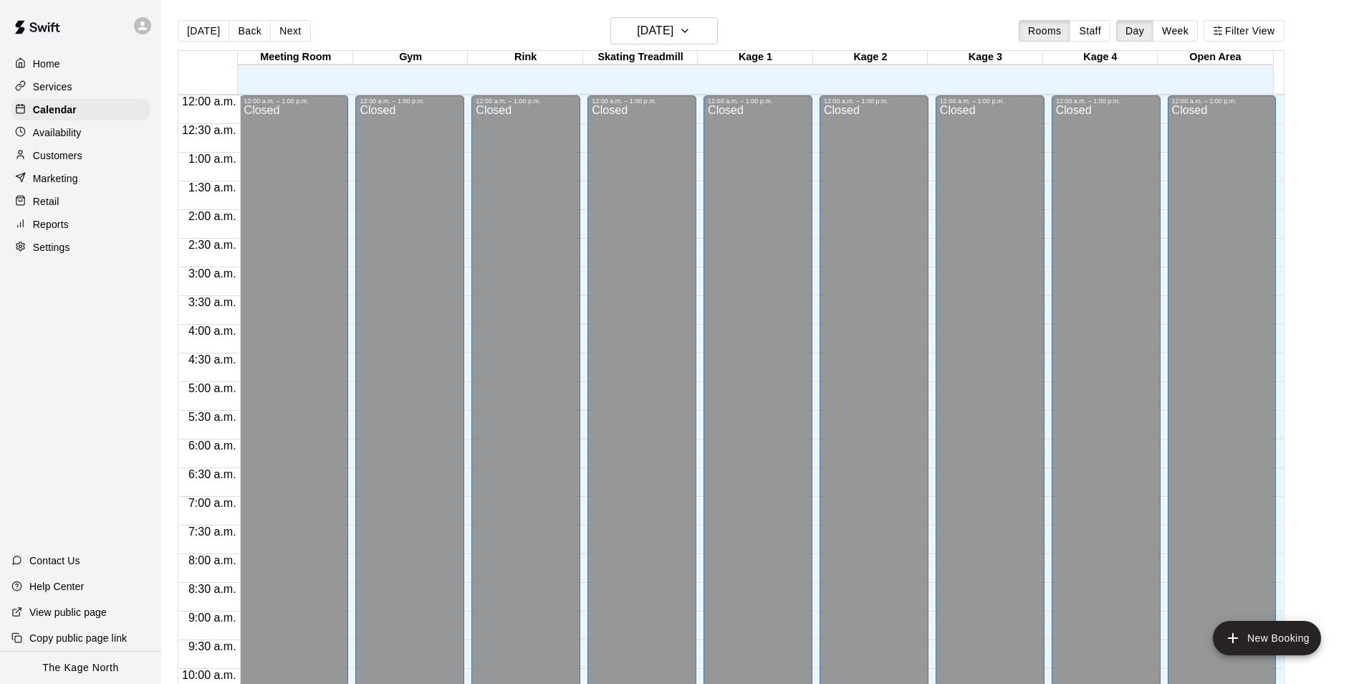
scroll to position [728, 0]
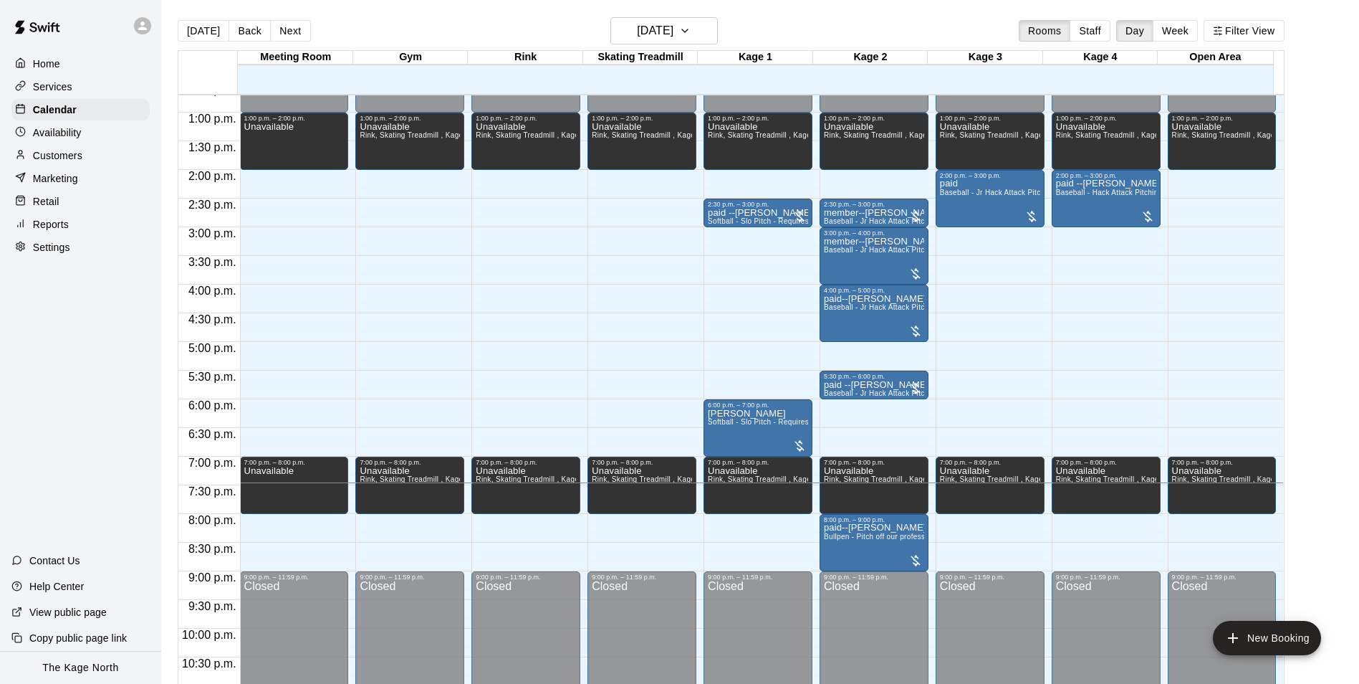
click at [47, 87] on p "Services" at bounding box center [52, 87] width 39 height 14
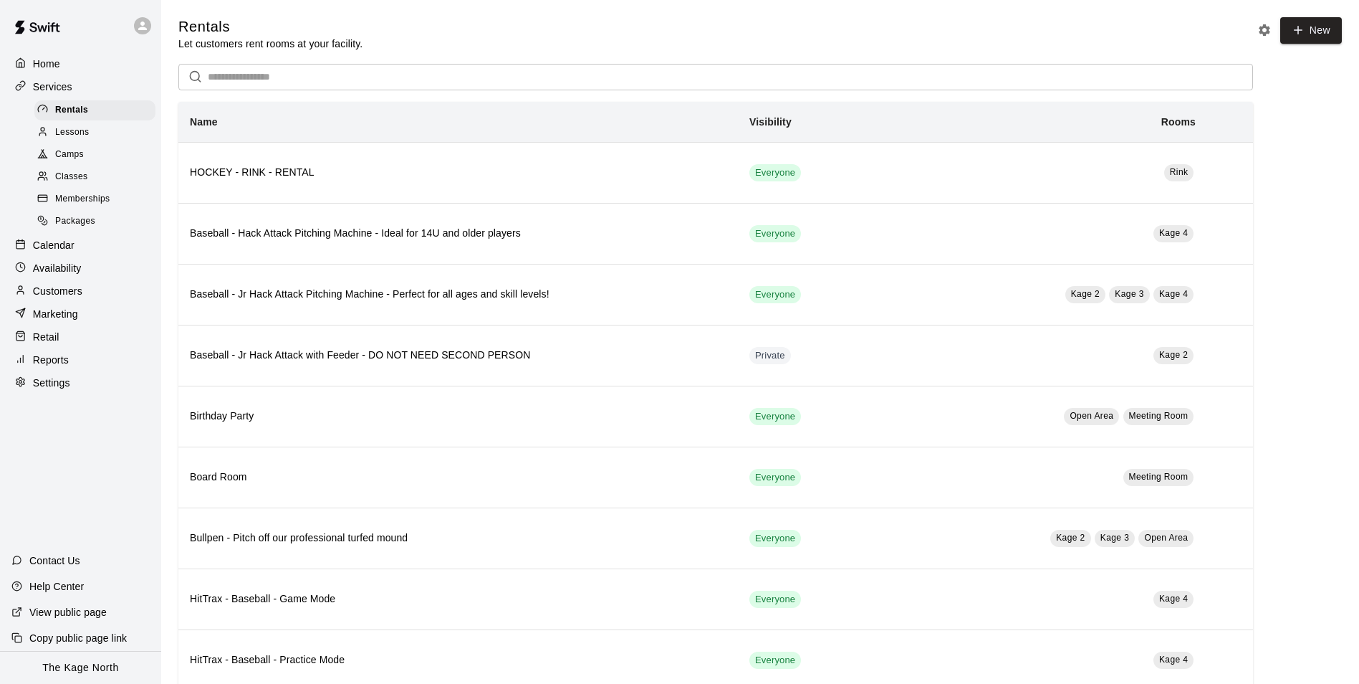
click at [56, 54] on div "Home" at bounding box center [80, 63] width 138 height 21
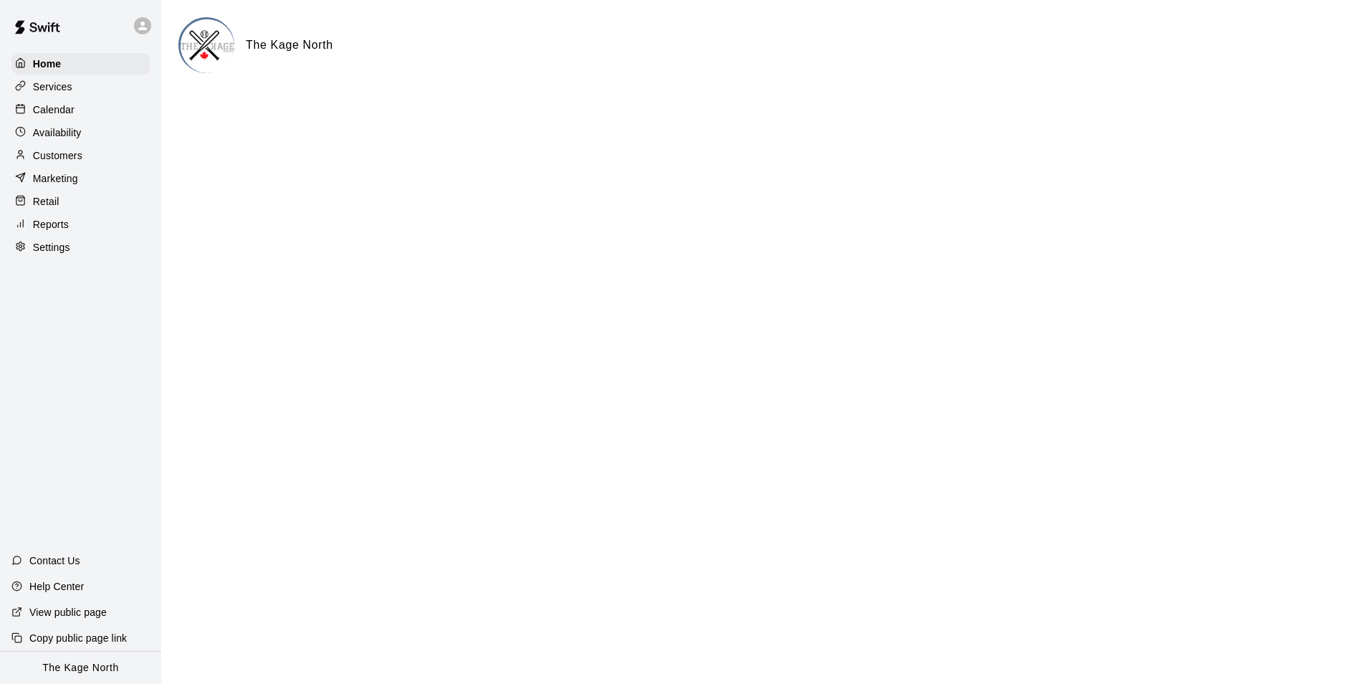
click at [63, 102] on div "Calendar" at bounding box center [80, 109] width 138 height 21
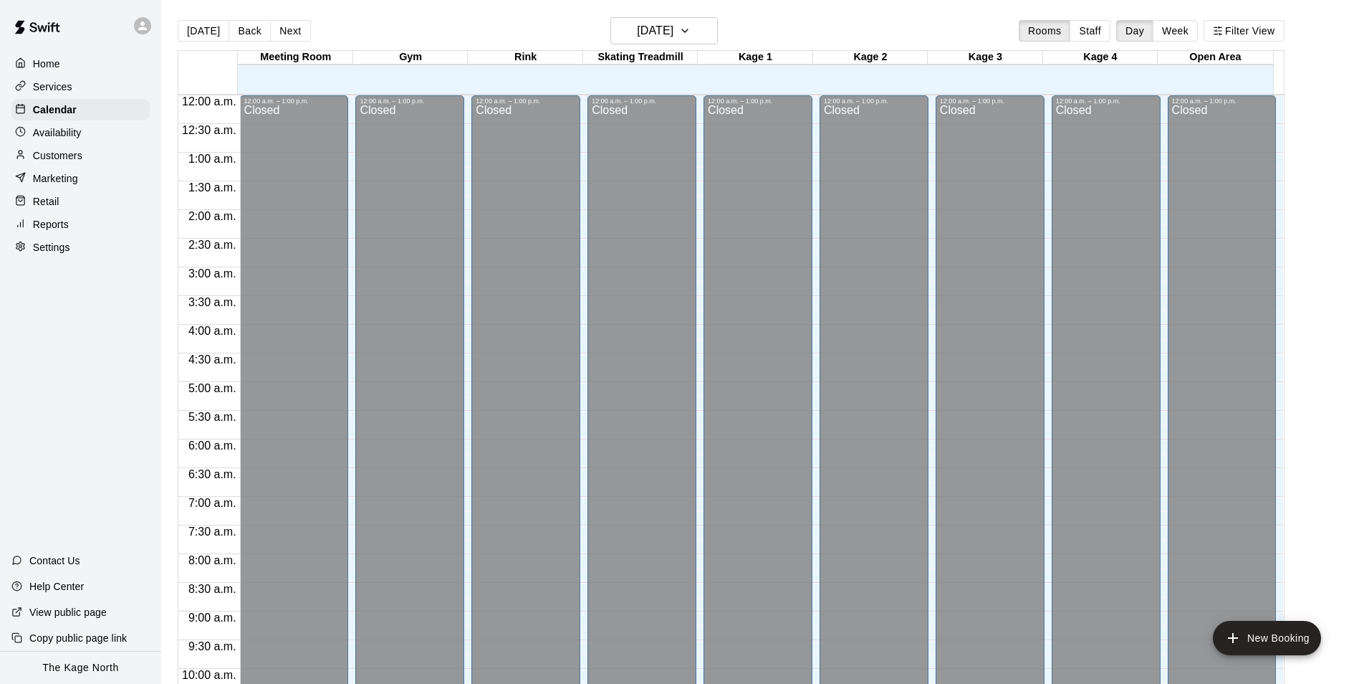
scroll to position [728, 0]
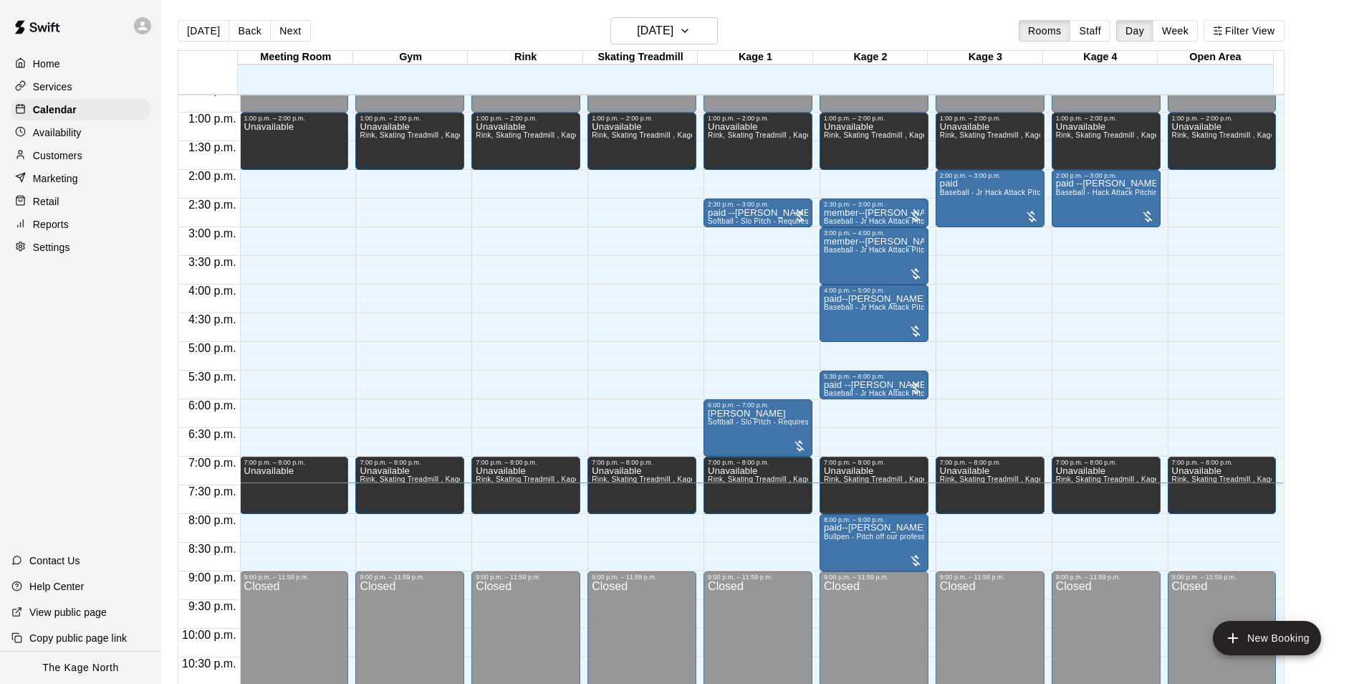
click at [74, 160] on p "Customers" at bounding box center [57, 155] width 49 height 14
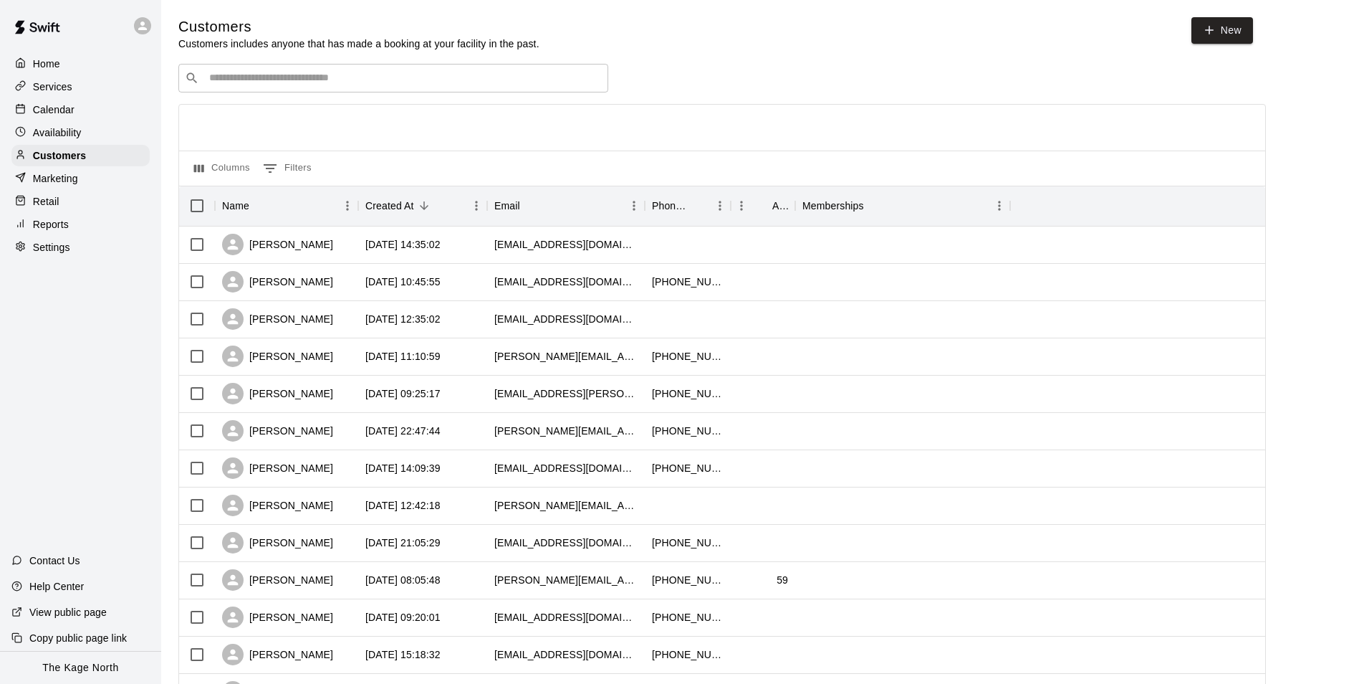
click at [65, 110] on p "Calendar" at bounding box center [54, 109] width 42 height 14
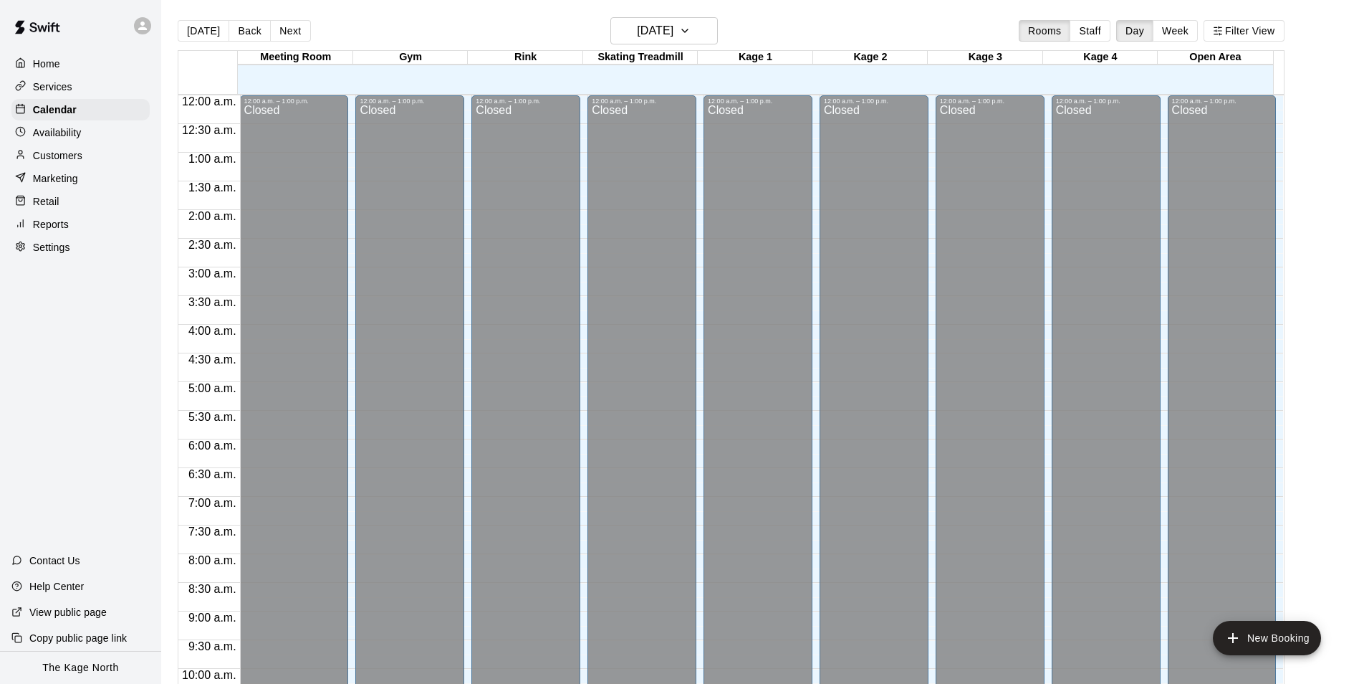
scroll to position [728, 0]
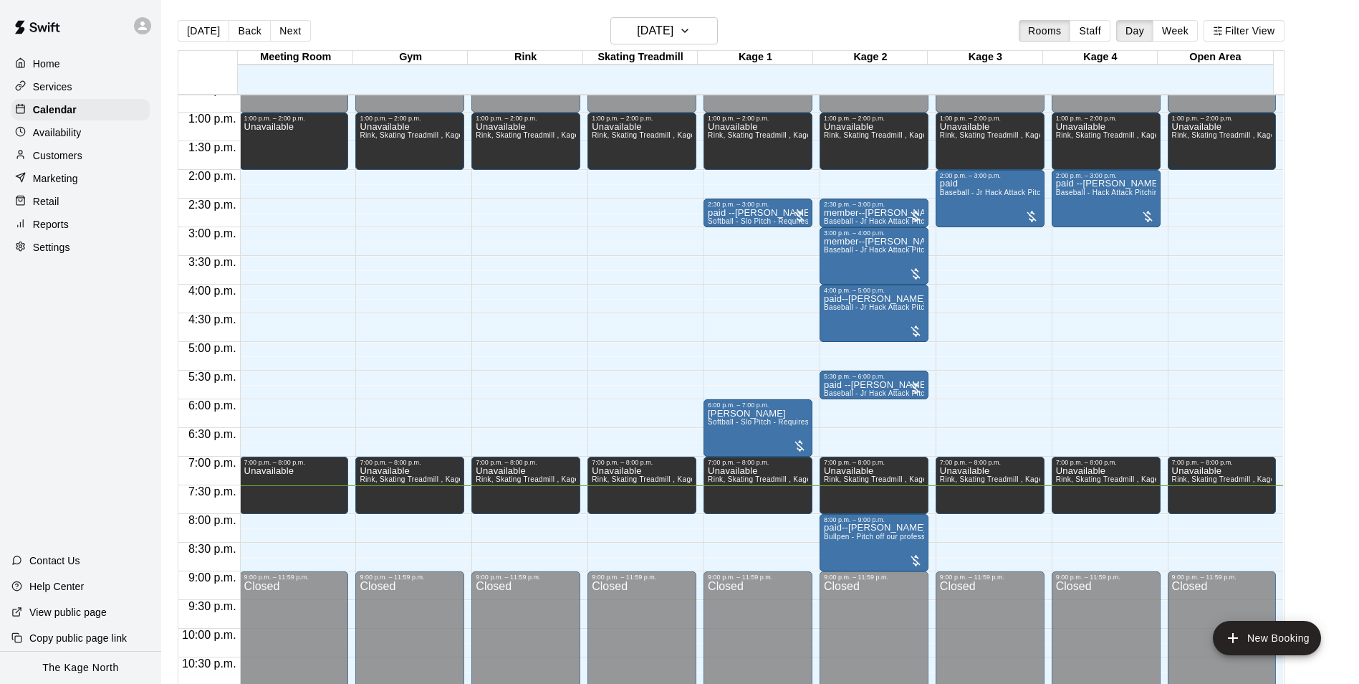
click at [77, 158] on p "Customers" at bounding box center [57, 155] width 49 height 14
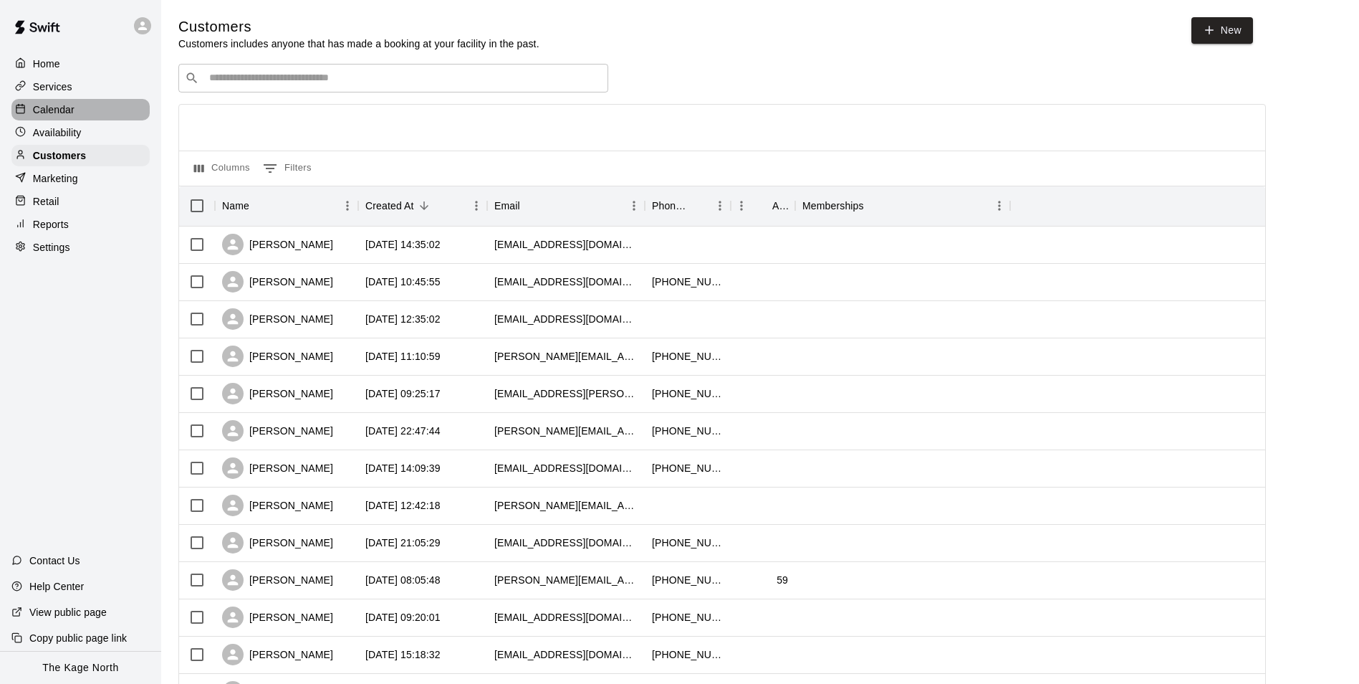
click at [65, 117] on p "Calendar" at bounding box center [54, 109] width 42 height 14
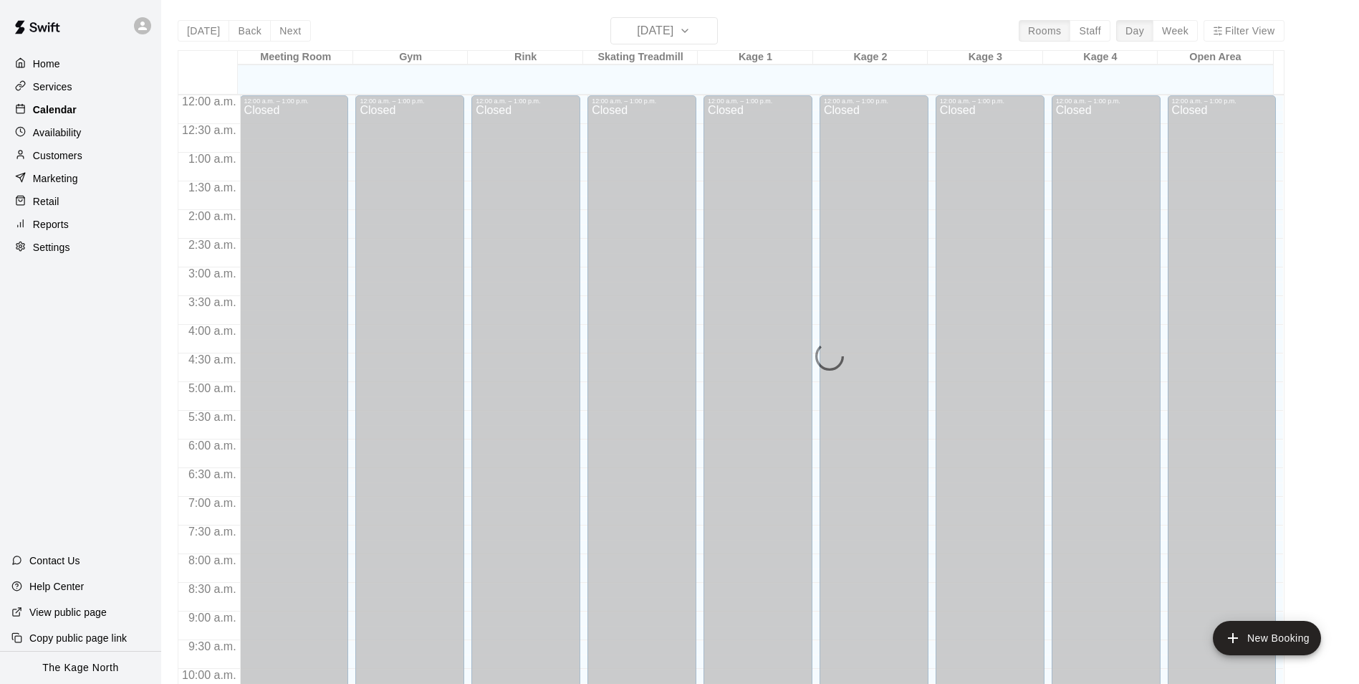
scroll to position [728, 0]
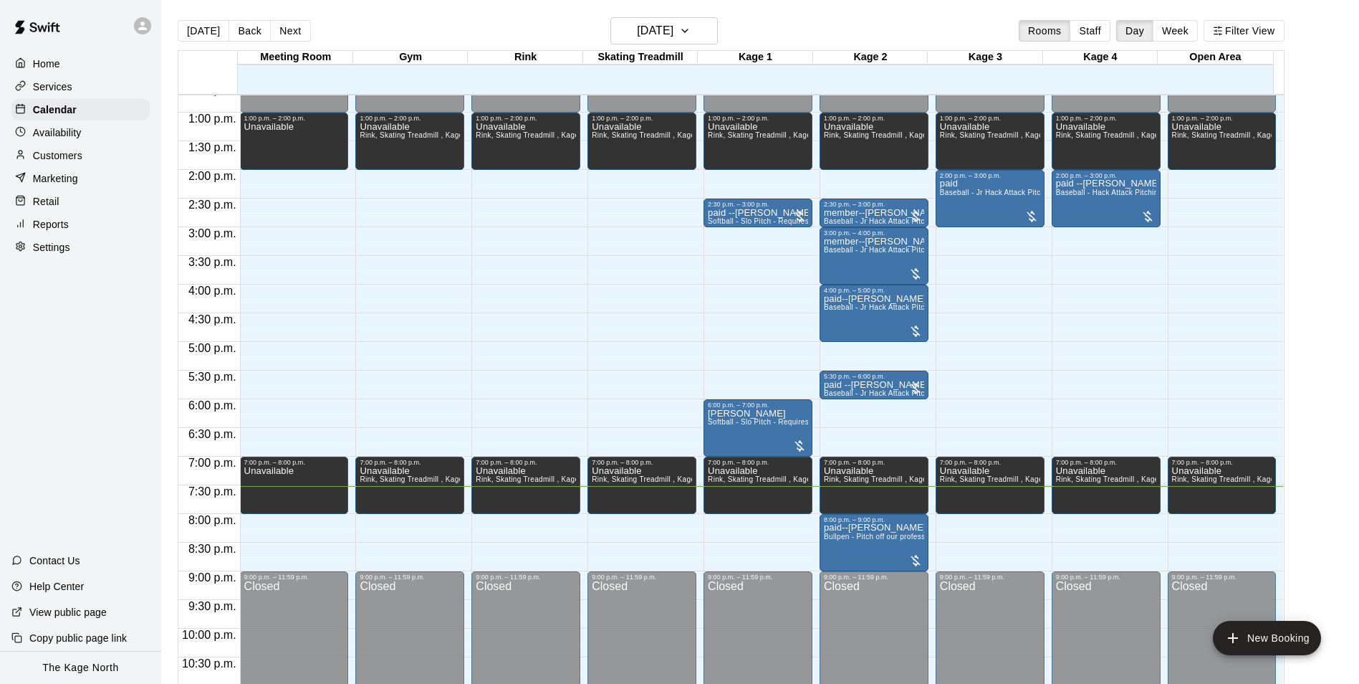
click at [75, 88] on div "Services" at bounding box center [80, 86] width 138 height 21
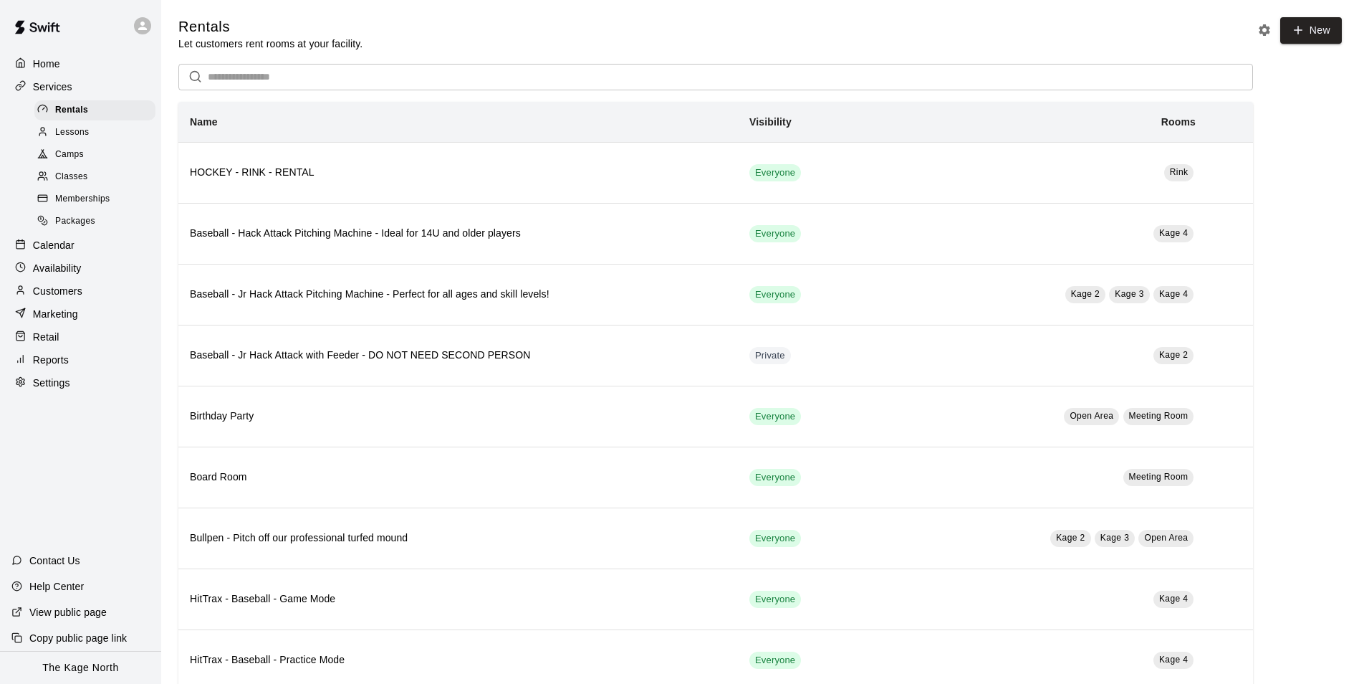
click at [60, 67] on p "Home" at bounding box center [46, 64] width 27 height 14
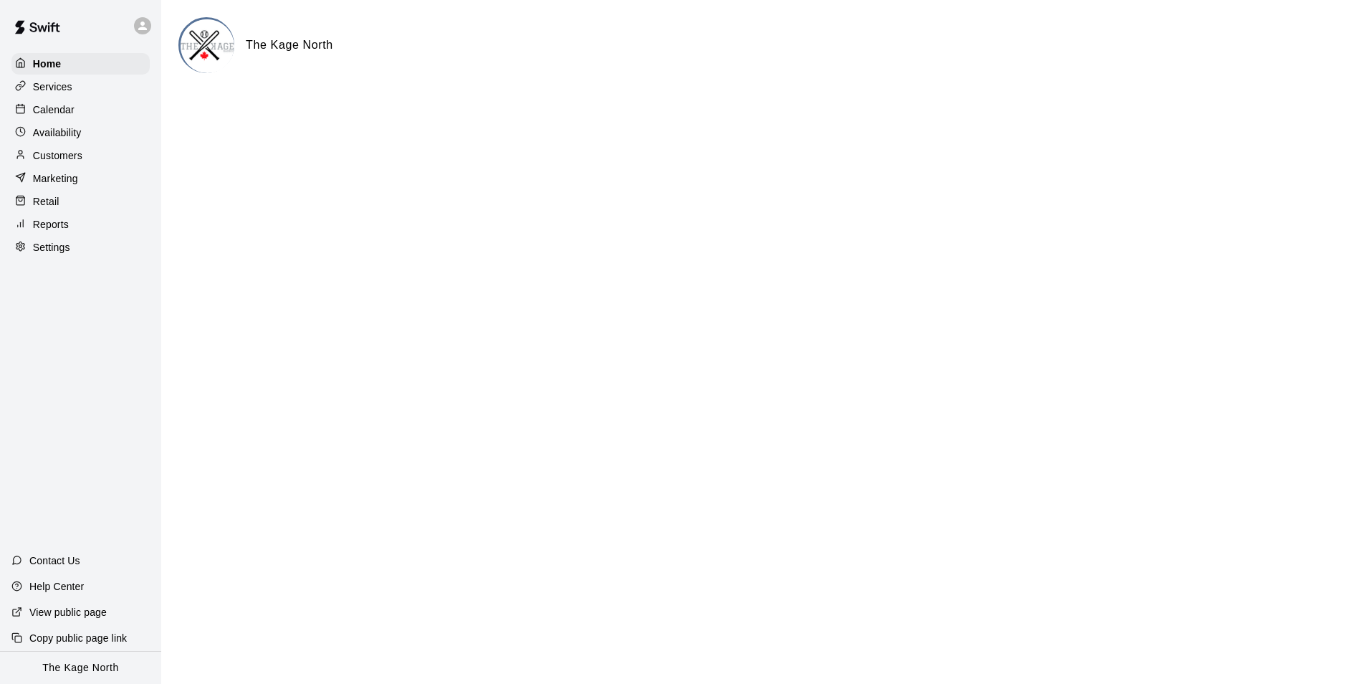
click at [73, 110] on p "Calendar" at bounding box center [54, 109] width 42 height 14
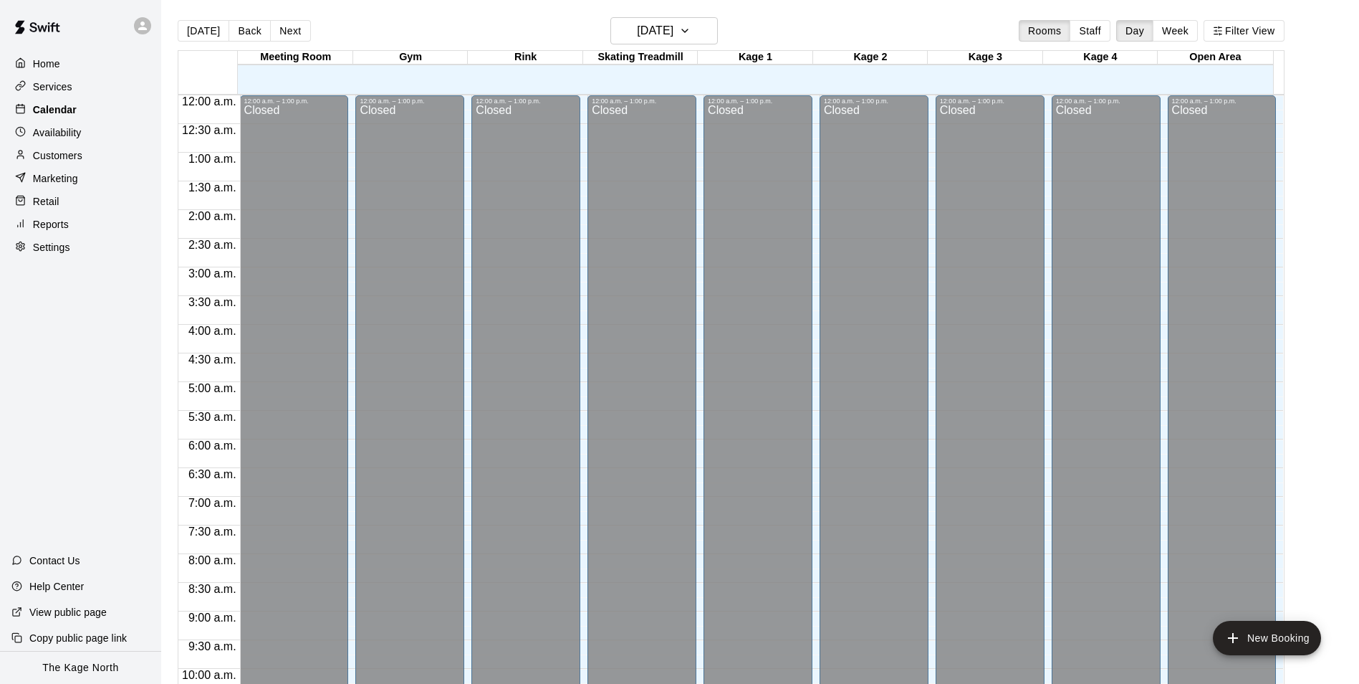
scroll to position [728, 0]
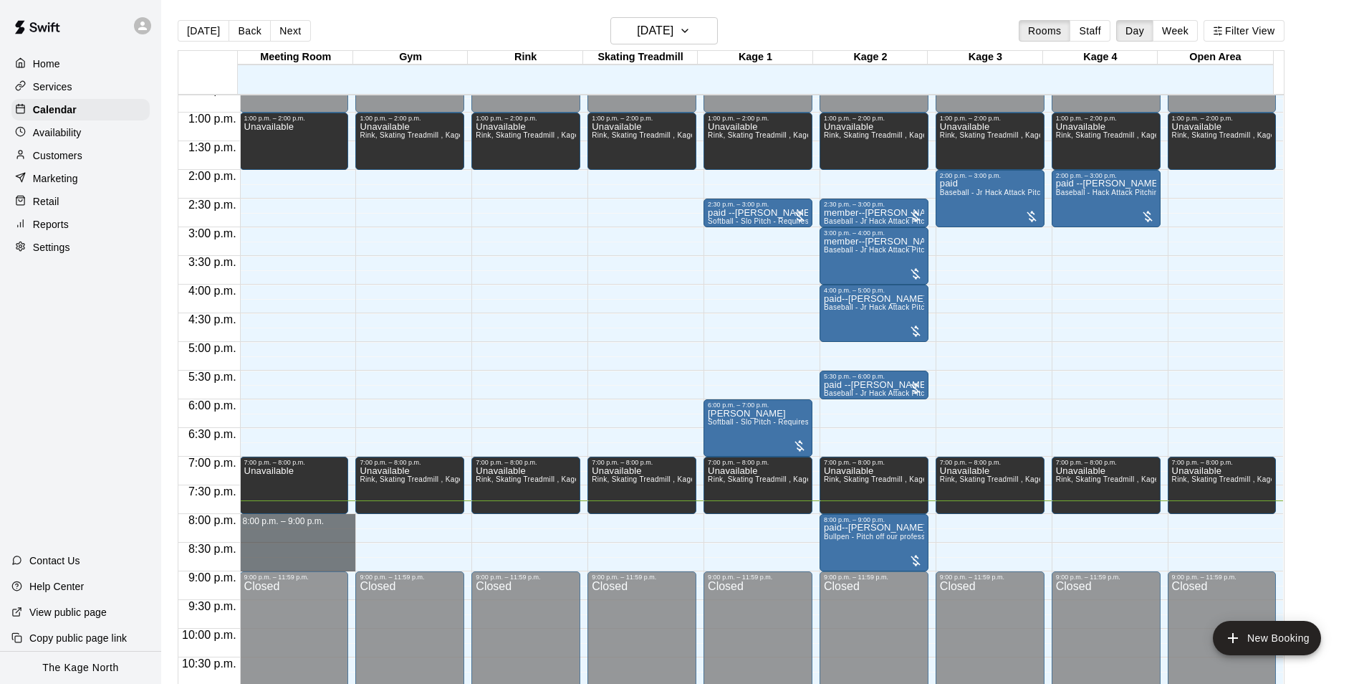
drag, startPoint x: 307, startPoint y: 521, endPoint x: 307, endPoint y: 561, distance: 40.1
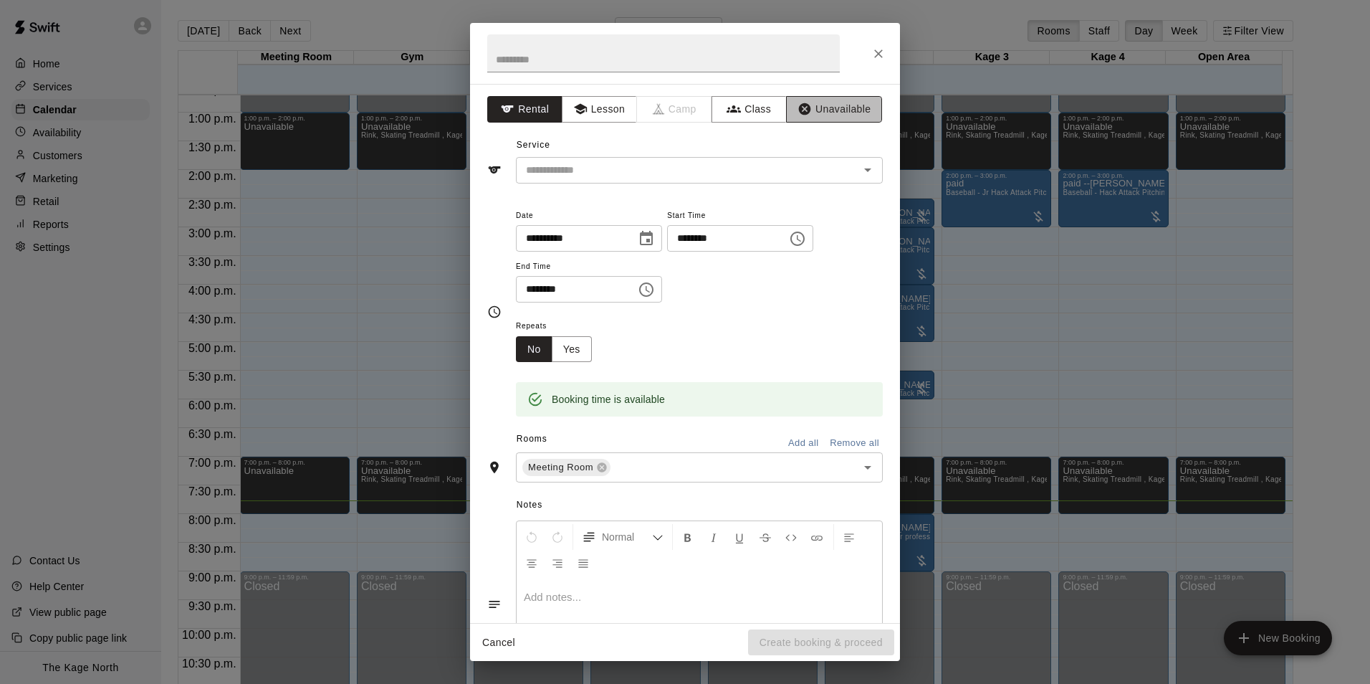
click at [813, 114] on button "Unavailable" at bounding box center [834, 109] width 96 height 27
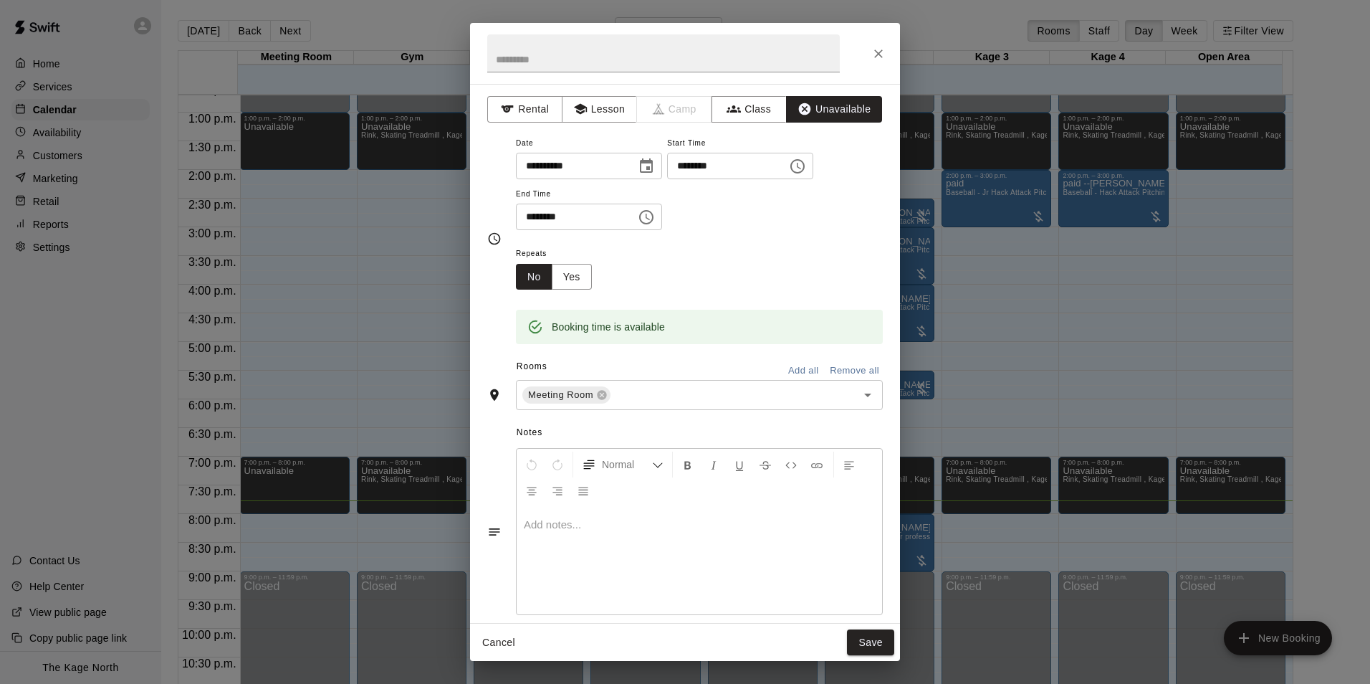
click at [790, 377] on button "Add all" at bounding box center [803, 371] width 46 height 22
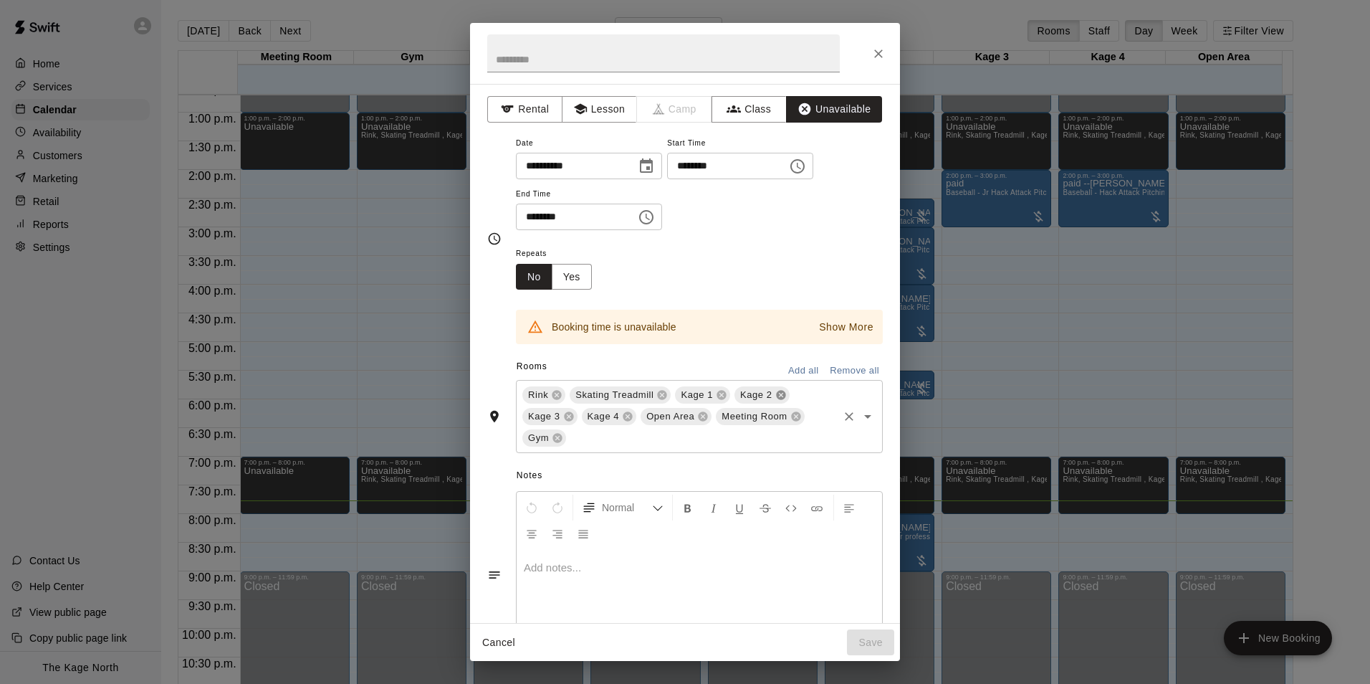
click at [775, 394] on icon at bounding box center [780, 394] width 11 height 11
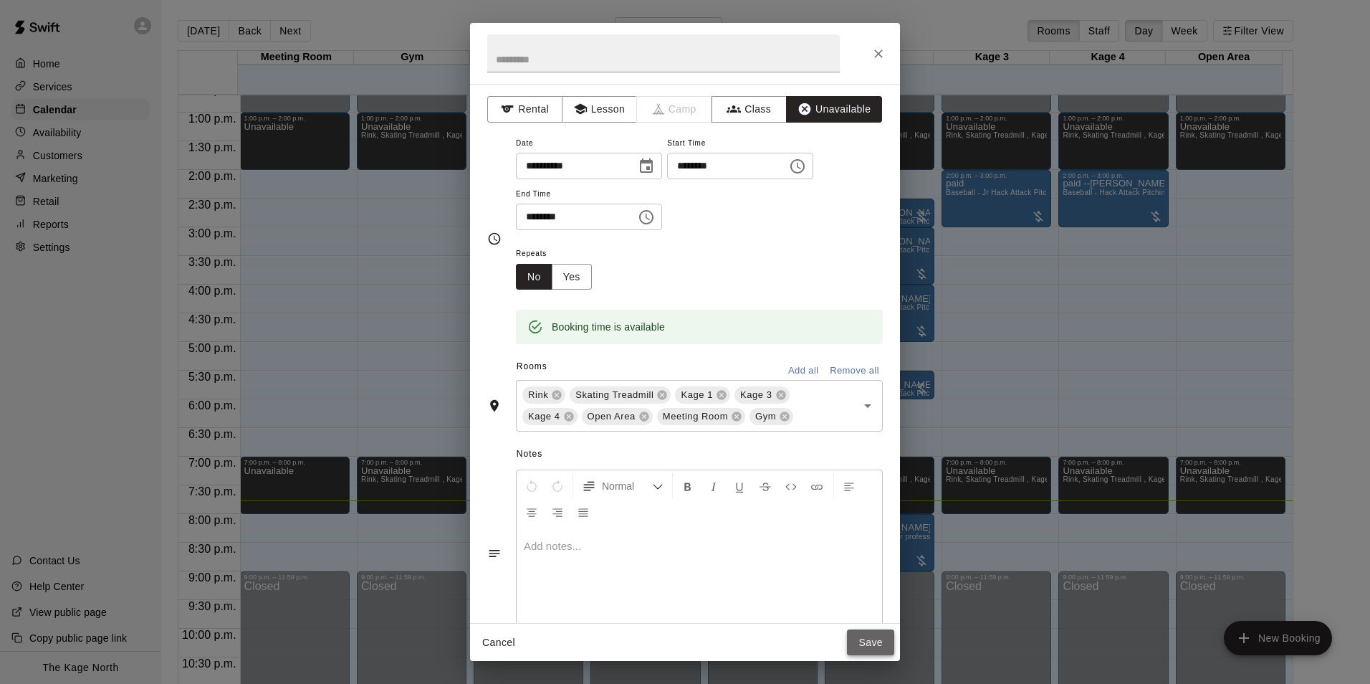
drag, startPoint x: 874, startPoint y: 639, endPoint x: 990, endPoint y: 570, distance: 134.3
click at [873, 640] on button "Save" at bounding box center [870, 642] width 47 height 27
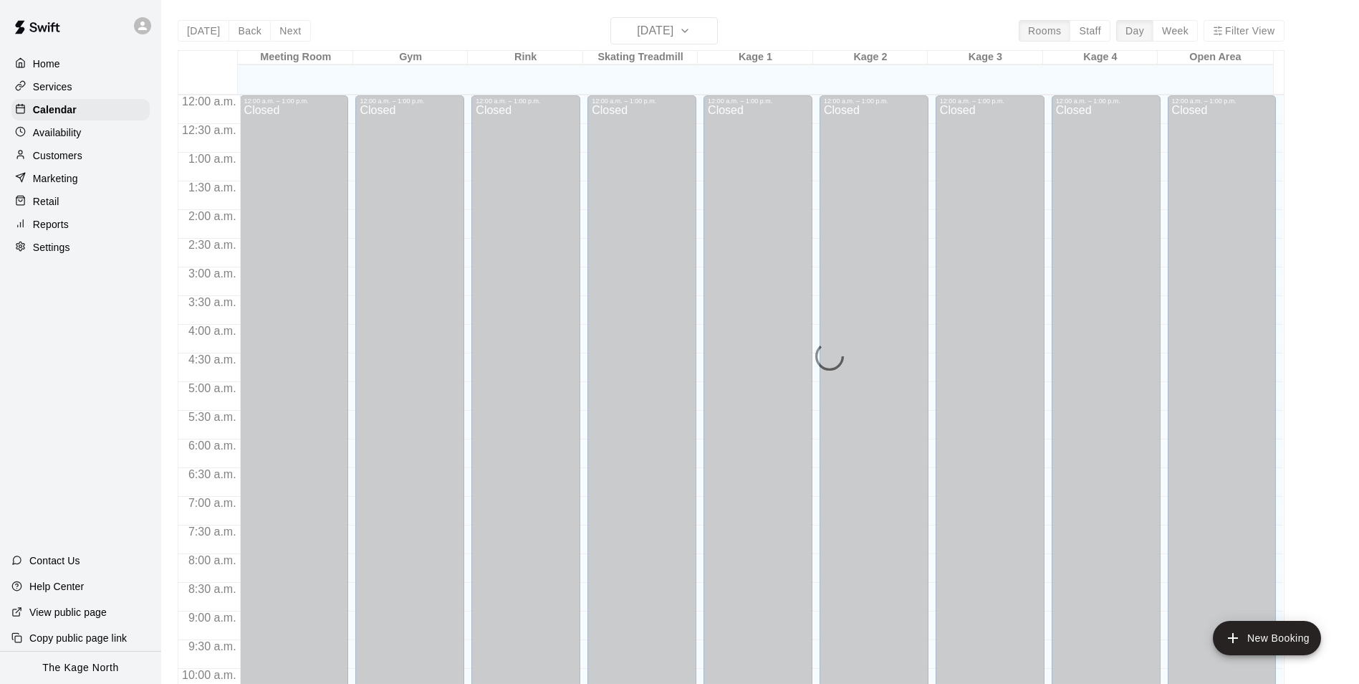
scroll to position [728, 0]
